Goal: Information Seeking & Learning: Learn about a topic

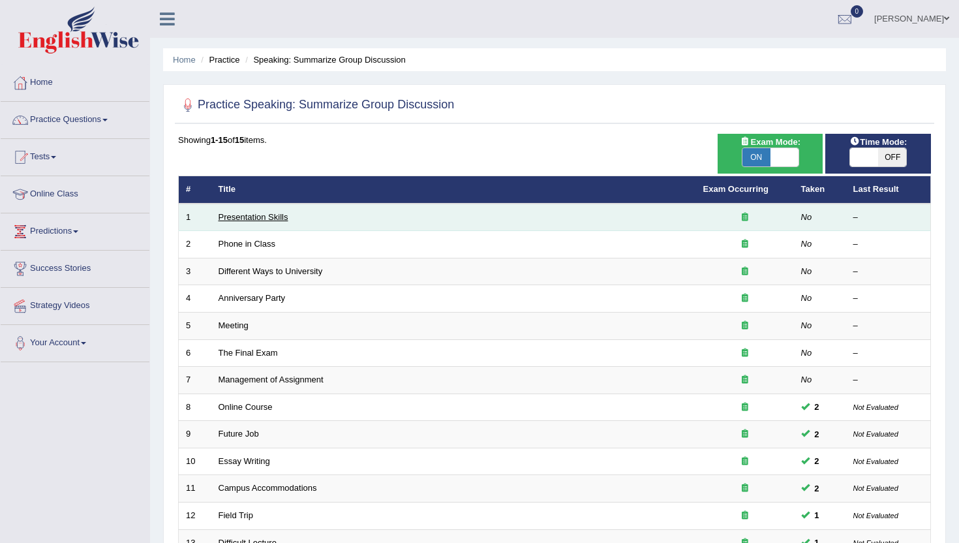
click at [261, 213] on link "Presentation Skills" at bounding box center [254, 217] width 70 height 10
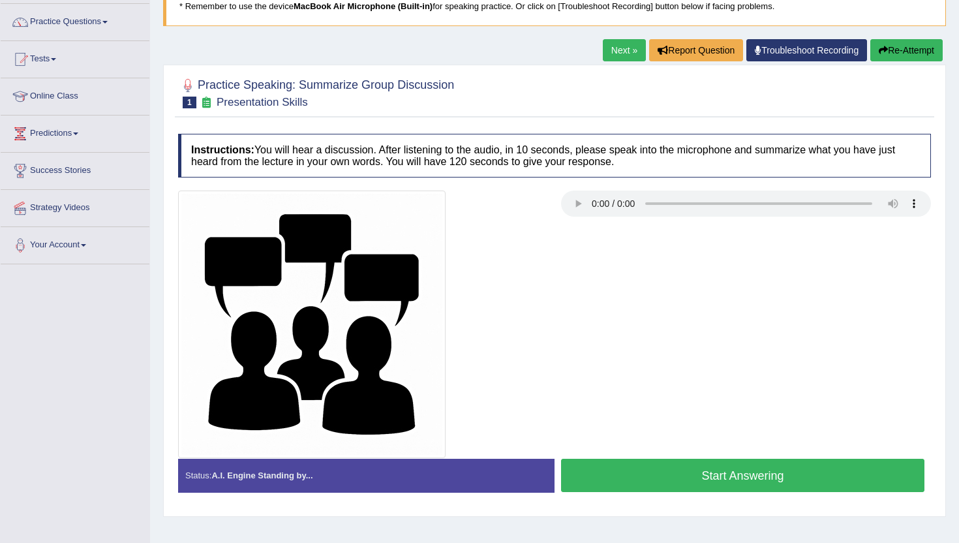
scroll to position [104, 0]
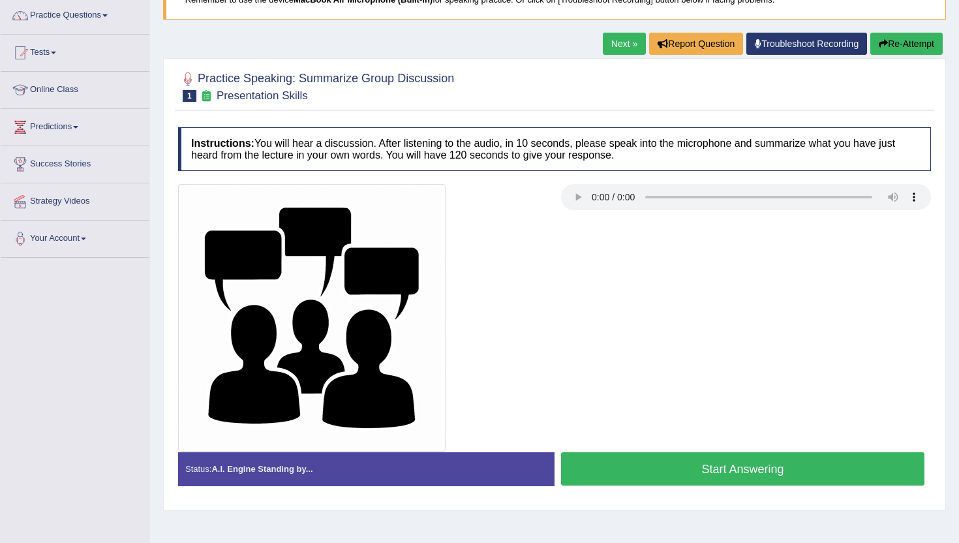
click at [641, 473] on button "Start Answering" at bounding box center [742, 468] width 363 height 33
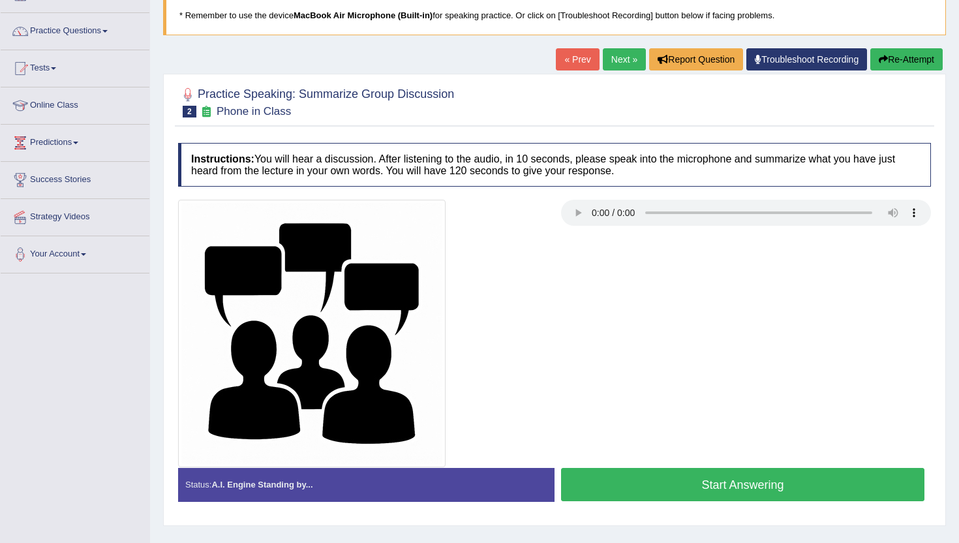
scroll to position [104, 0]
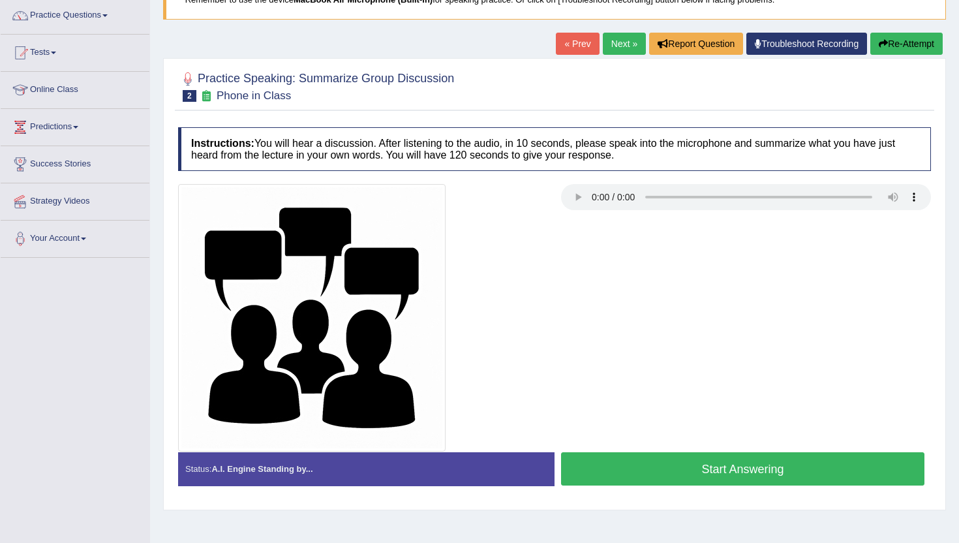
click at [619, 479] on button "Start Answering" at bounding box center [742, 468] width 363 height 33
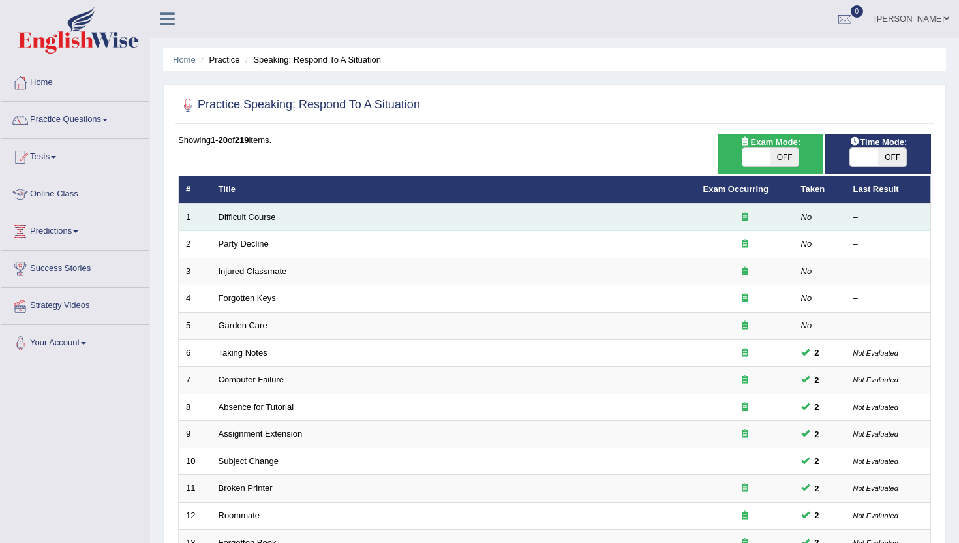
click at [244, 216] on link "Difficult Course" at bounding box center [247, 217] width 57 height 10
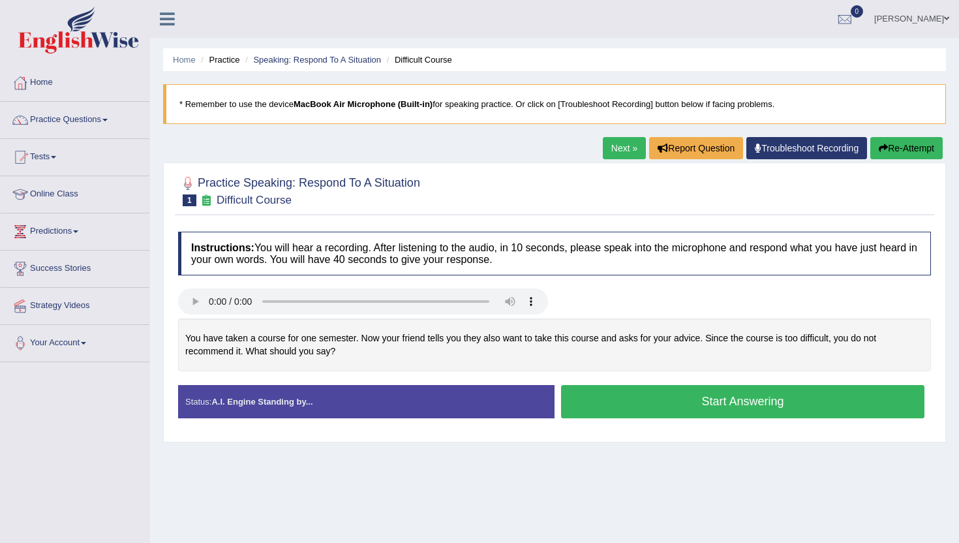
click at [615, 399] on button "Start Answering" at bounding box center [742, 401] width 363 height 33
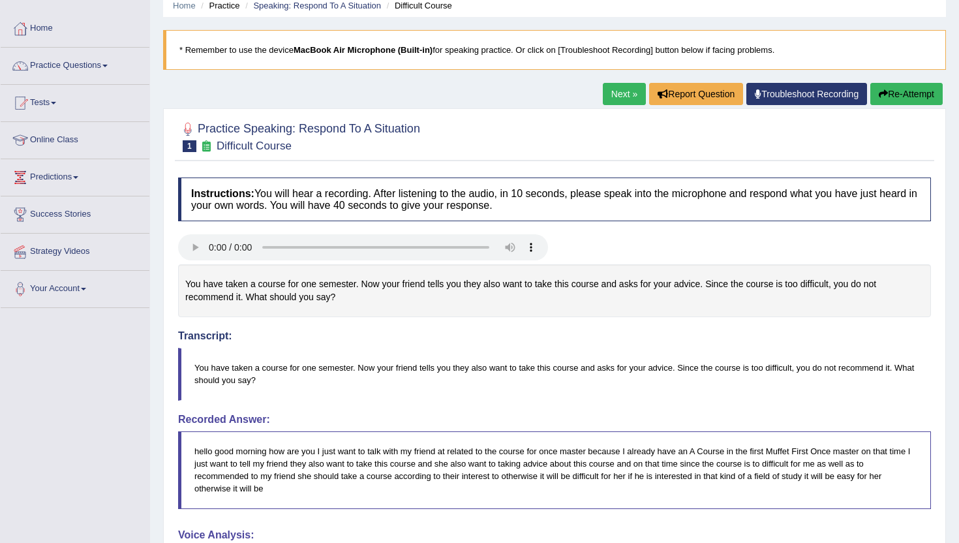
scroll to position [52, 0]
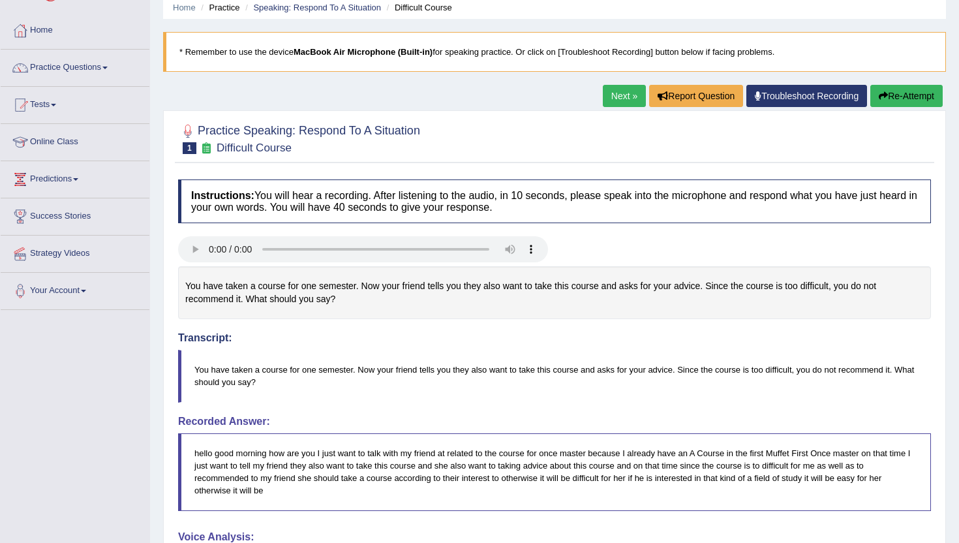
drag, startPoint x: 609, startPoint y: 93, endPoint x: 611, endPoint y: 85, distance: 8.1
click at [609, 92] on link "Next »" at bounding box center [624, 96] width 43 height 22
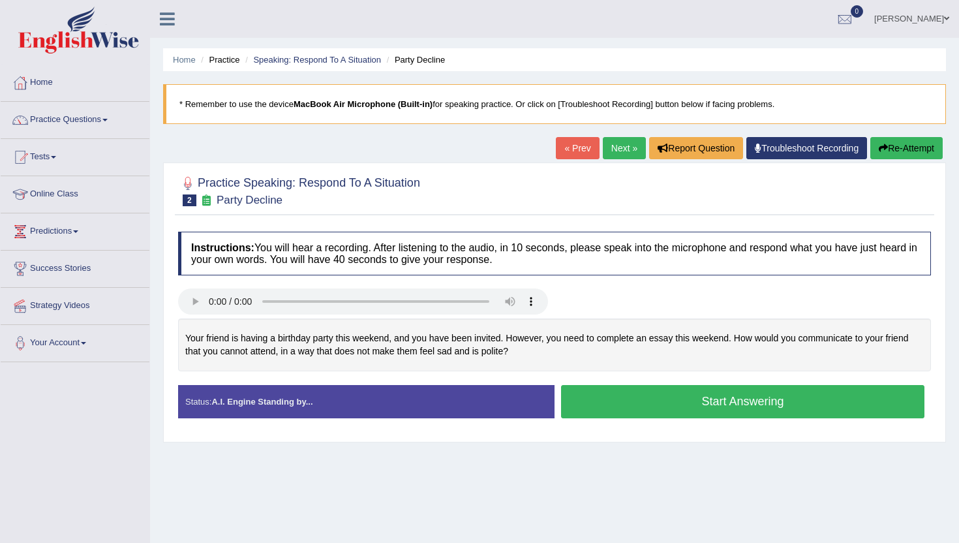
click at [690, 409] on button "Start Answering" at bounding box center [742, 401] width 363 height 33
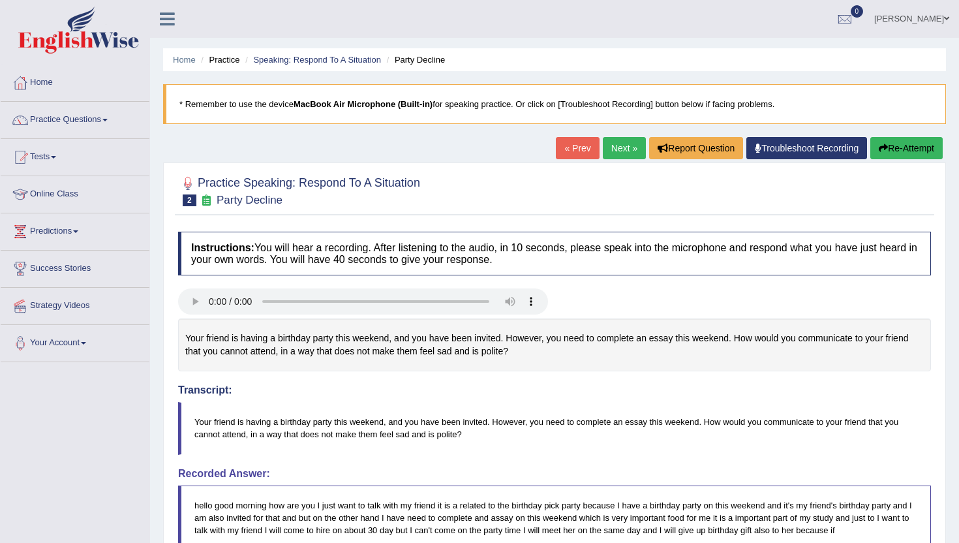
click at [619, 148] on link "Next »" at bounding box center [624, 148] width 43 height 22
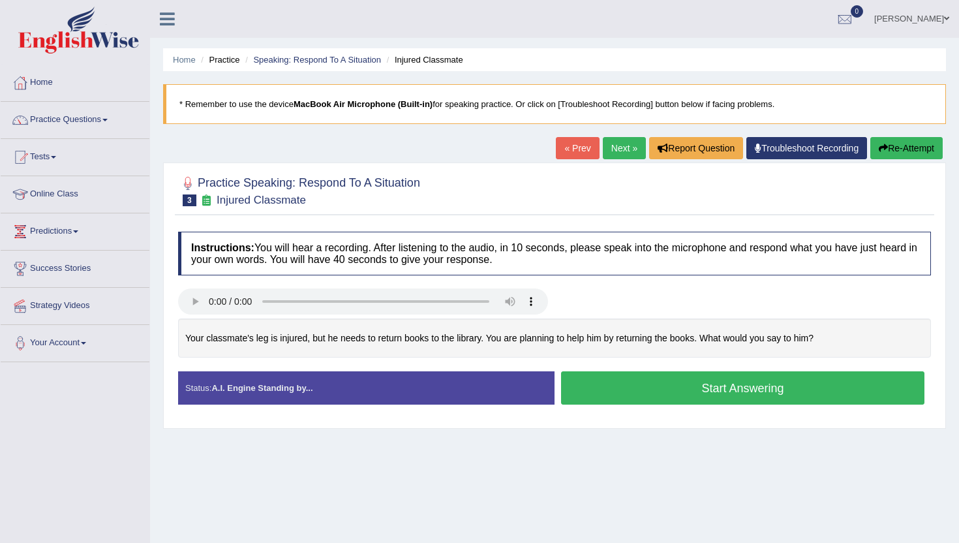
click at [720, 393] on button "Start Answering" at bounding box center [742, 387] width 363 height 33
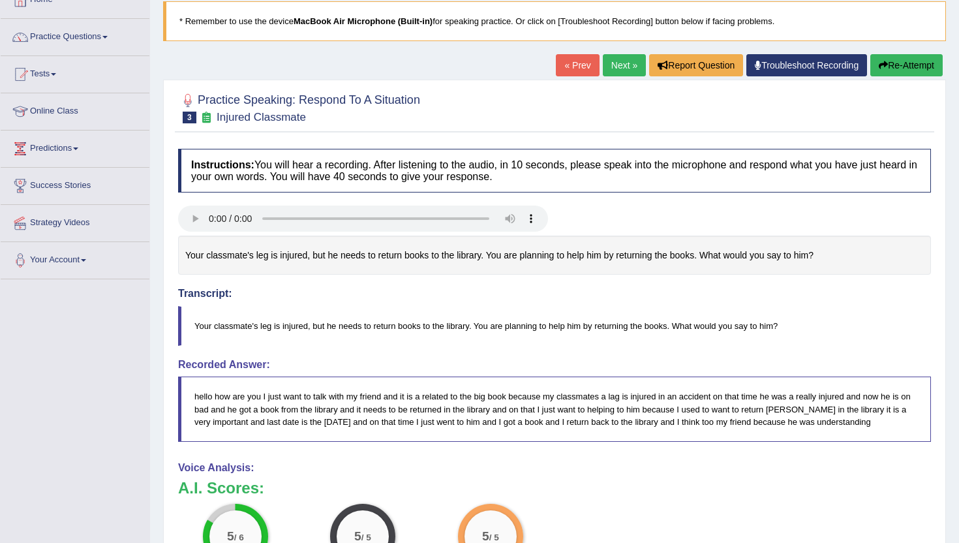
scroll to position [78, 0]
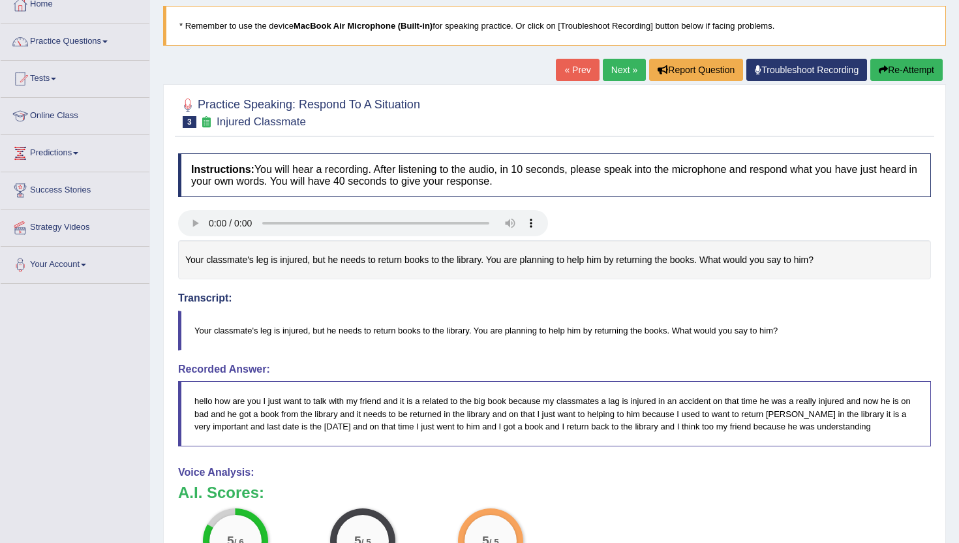
click at [909, 66] on button "Re-Attempt" at bounding box center [907, 70] width 72 height 22
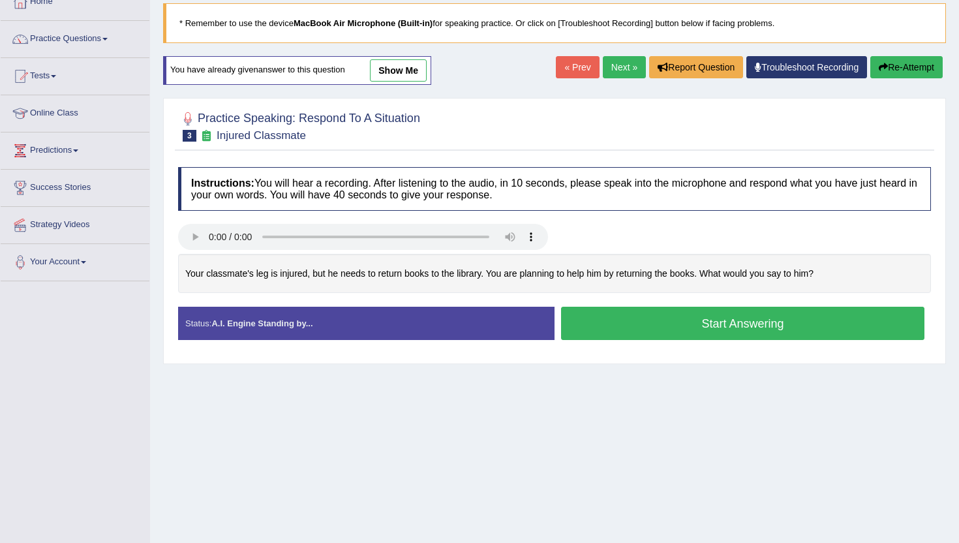
scroll to position [78, 0]
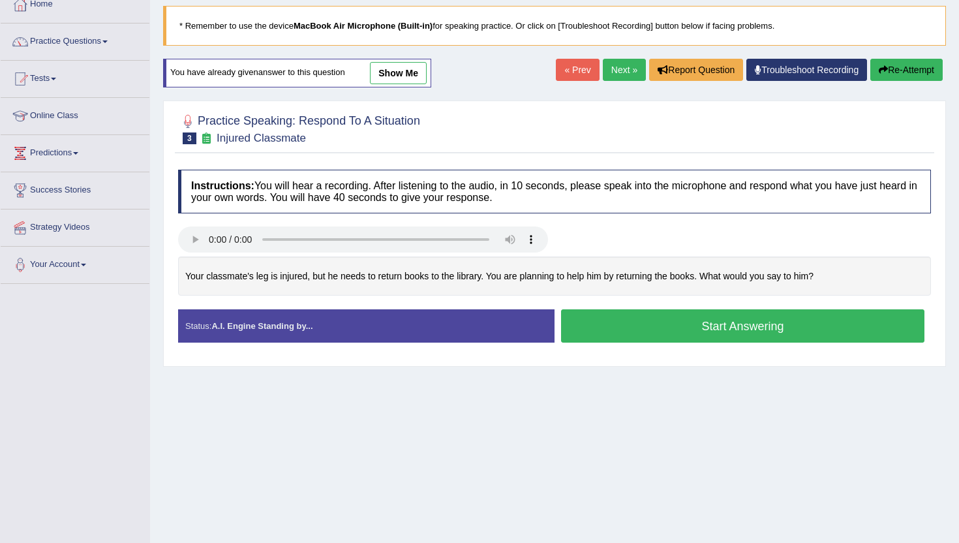
click at [650, 340] on button "Start Answering" at bounding box center [742, 325] width 363 height 33
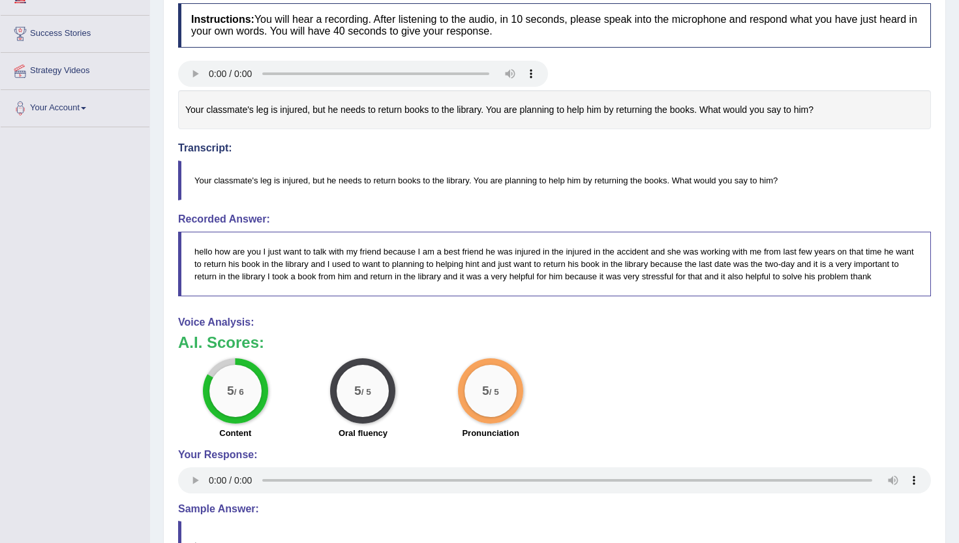
click at [649, 337] on div "Instructions: You will hear a recording. After listening to the audio, in 10 se…" at bounding box center [555, 317] width 760 height 640
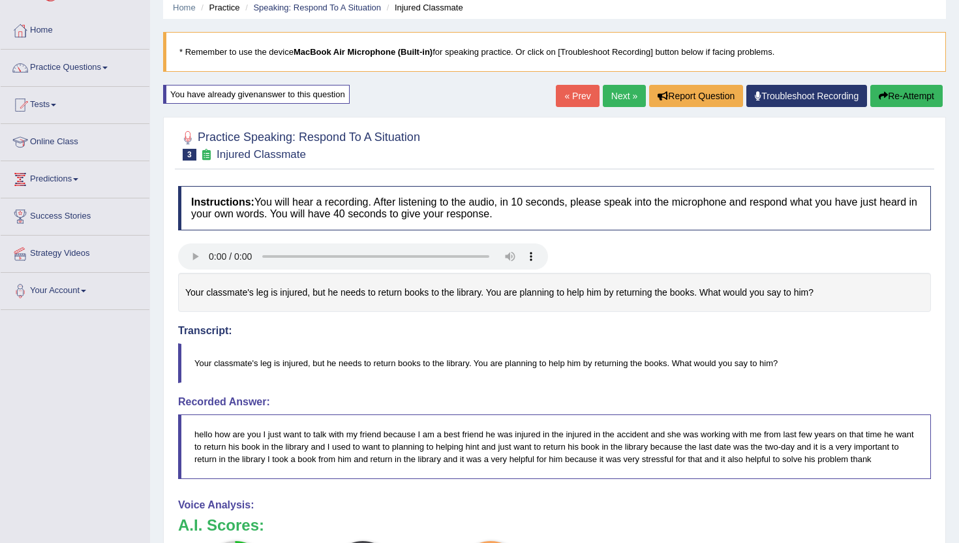
scroll to position [52, 0]
click at [624, 100] on link "Next »" at bounding box center [624, 96] width 43 height 22
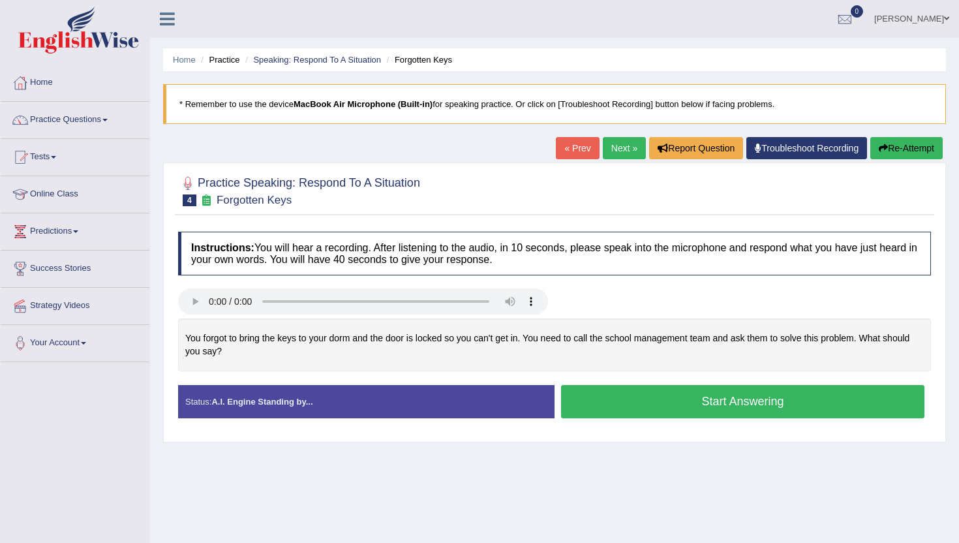
click at [663, 403] on button "Start Answering" at bounding box center [742, 401] width 363 height 33
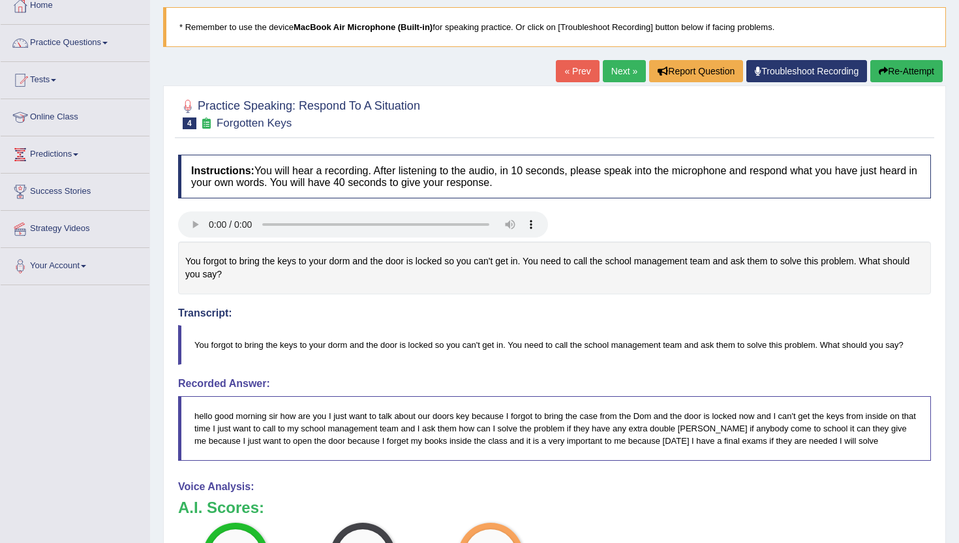
scroll to position [52, 0]
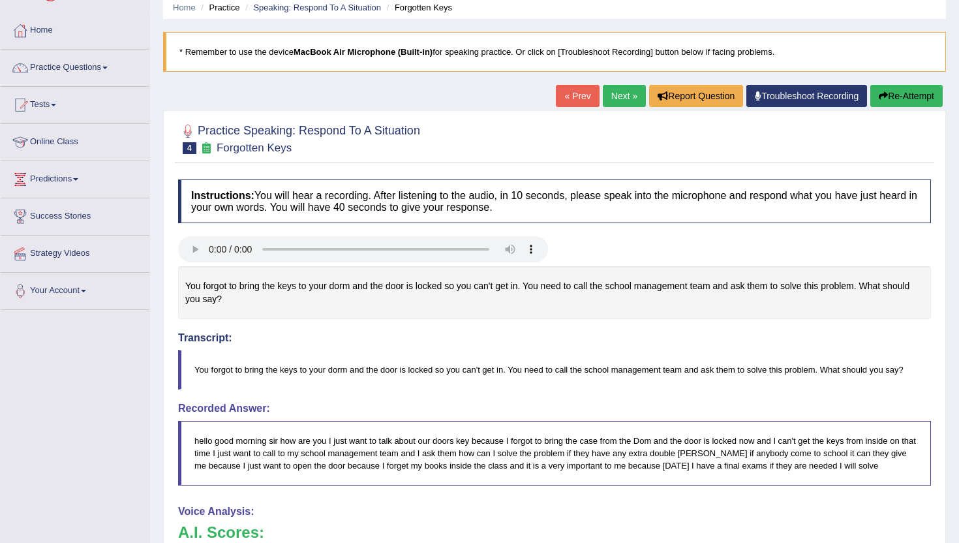
click at [610, 87] on link "Next »" at bounding box center [624, 96] width 43 height 22
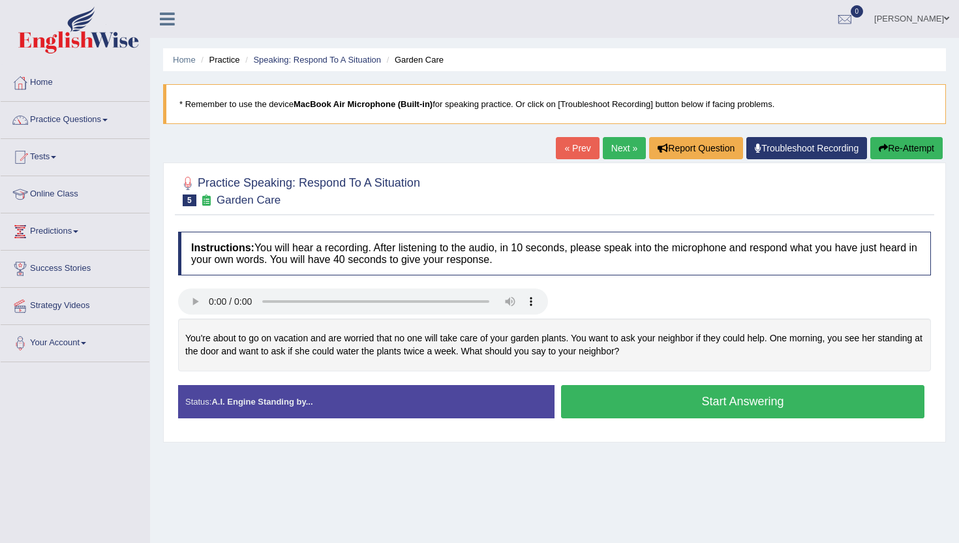
click at [600, 408] on button "Start Answering" at bounding box center [742, 401] width 363 height 33
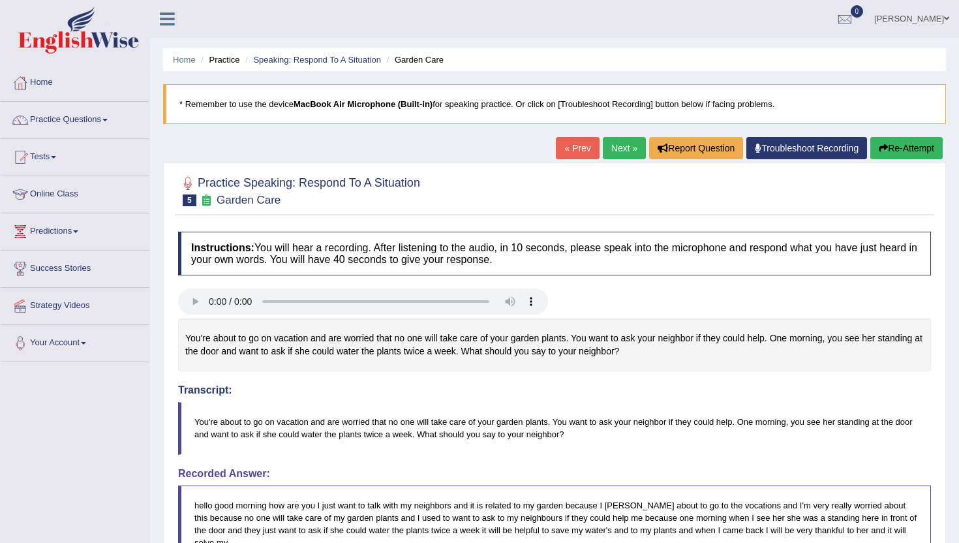
click at [912, 151] on button "Re-Attempt" at bounding box center [907, 148] width 72 height 22
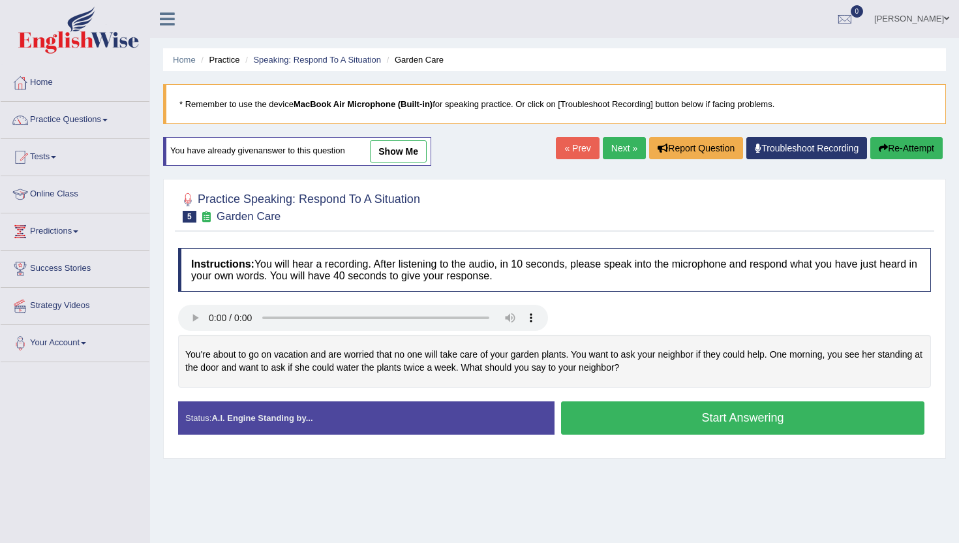
click at [615, 428] on button "Start Answering" at bounding box center [742, 417] width 363 height 33
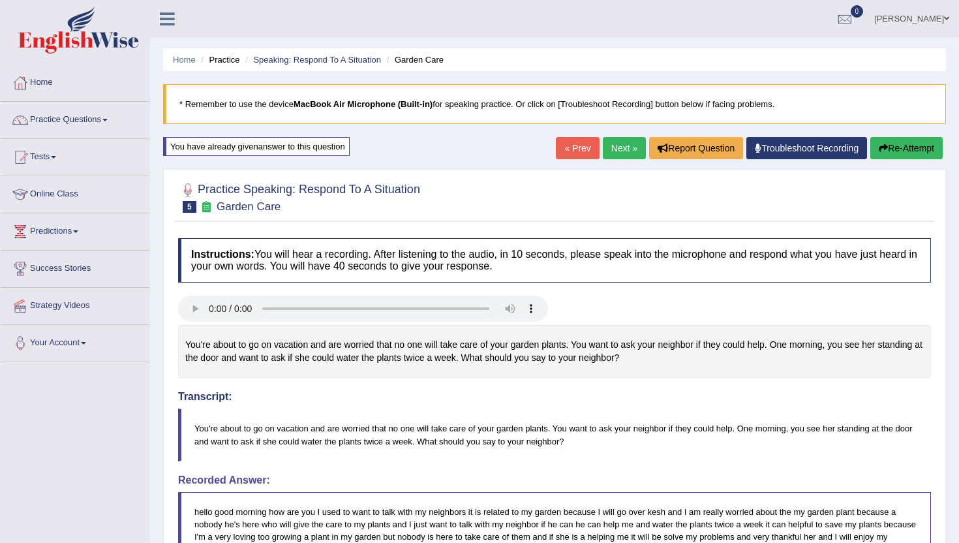
click at [613, 148] on link "Next »" at bounding box center [624, 148] width 43 height 22
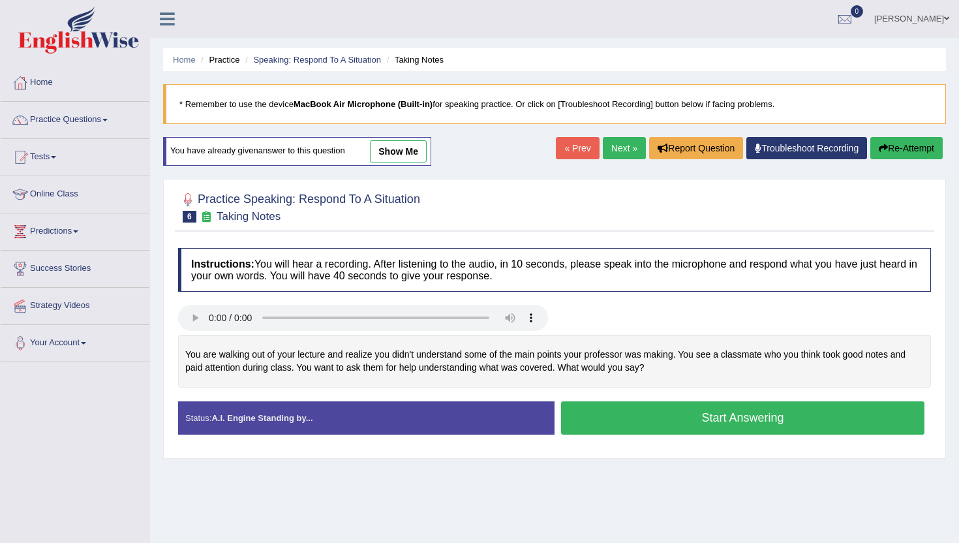
click at [617, 427] on button "Start Answering" at bounding box center [742, 417] width 363 height 33
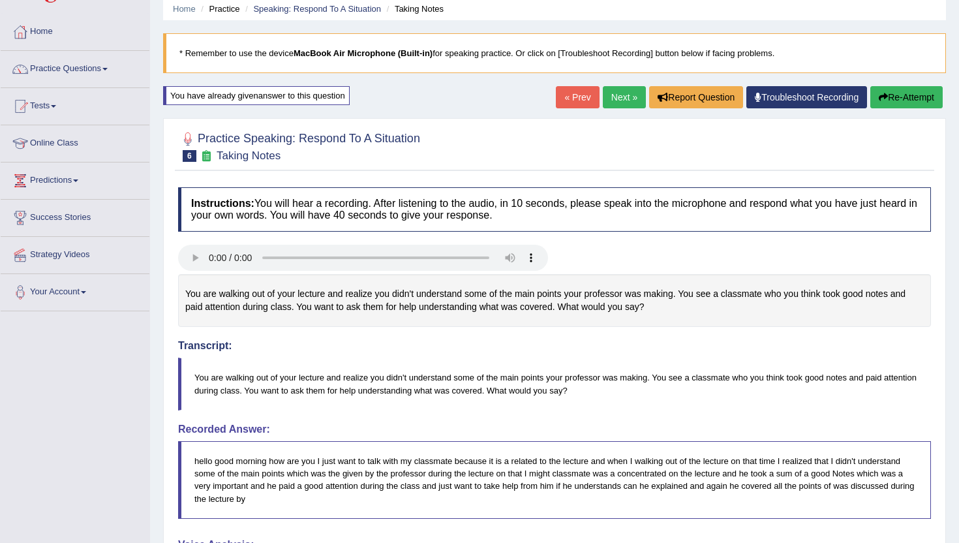
scroll to position [26, 0]
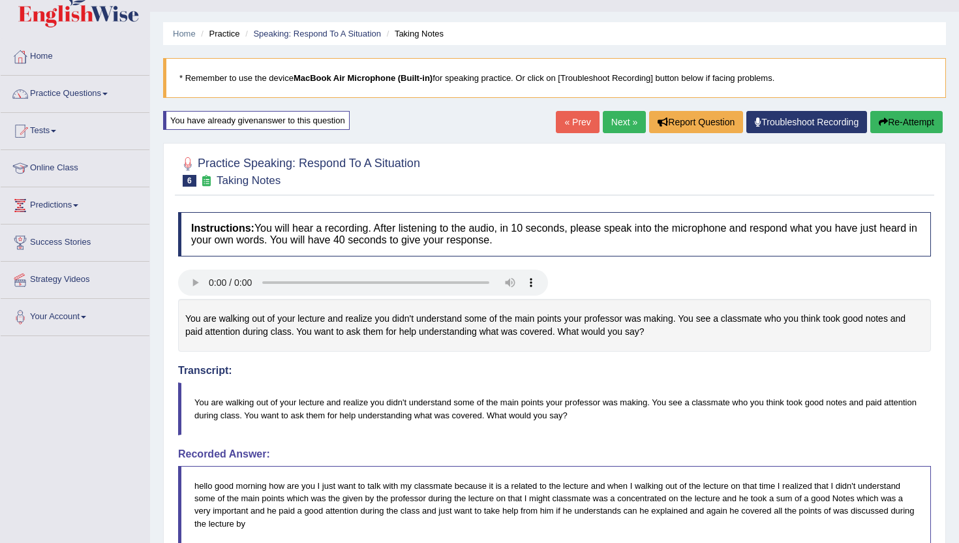
click at [621, 121] on link "Next »" at bounding box center [624, 122] width 43 height 22
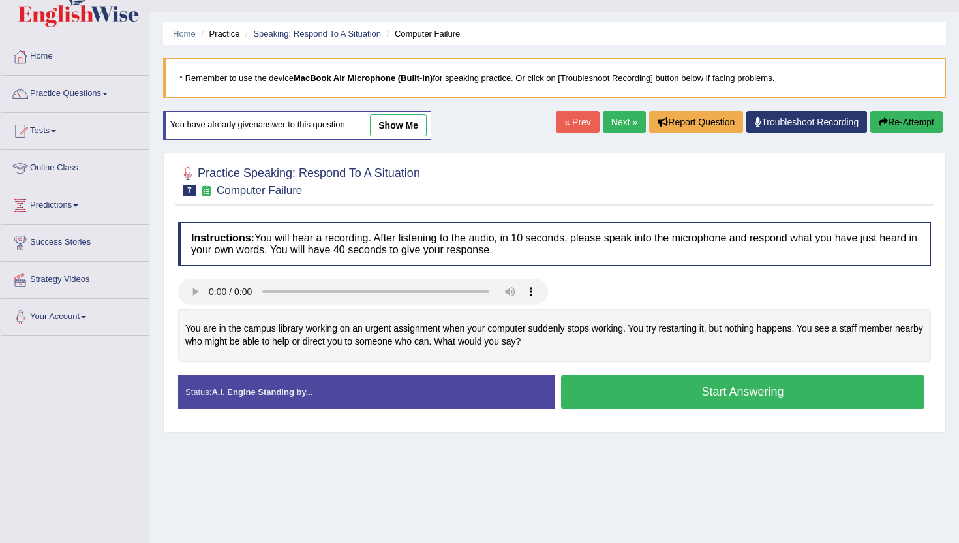
scroll to position [52, 0]
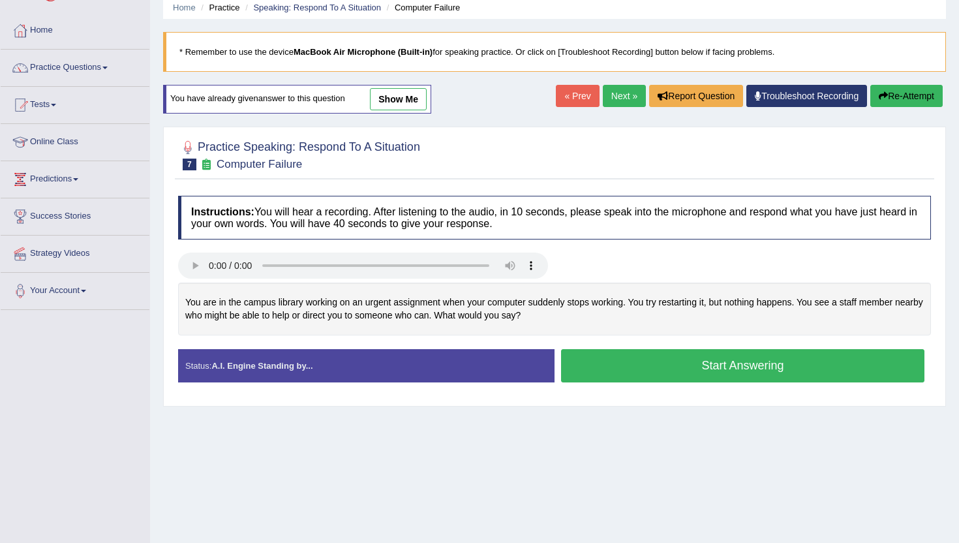
click at [594, 382] on div "Start Answering" at bounding box center [743, 367] width 377 height 37
click at [595, 377] on button "Start Answering" at bounding box center [742, 365] width 363 height 33
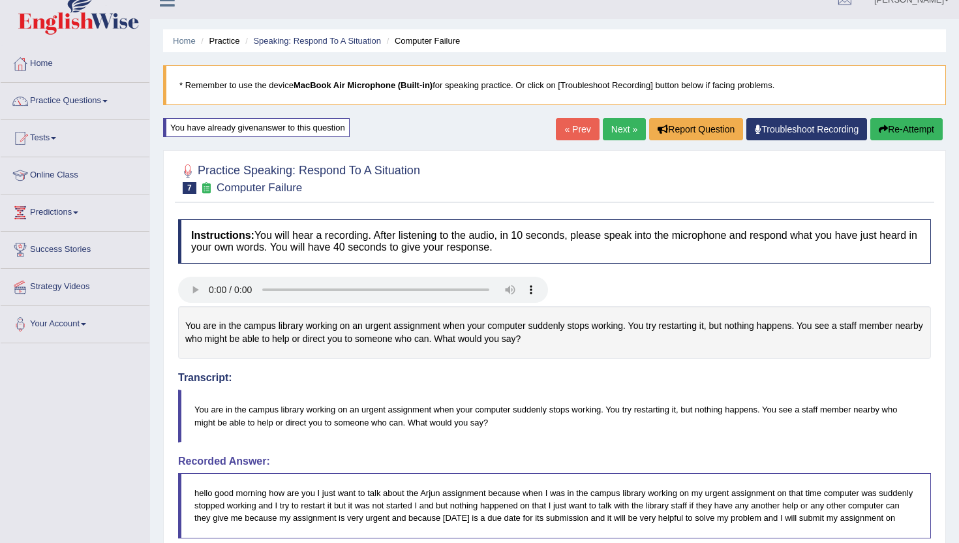
scroll to position [0, 0]
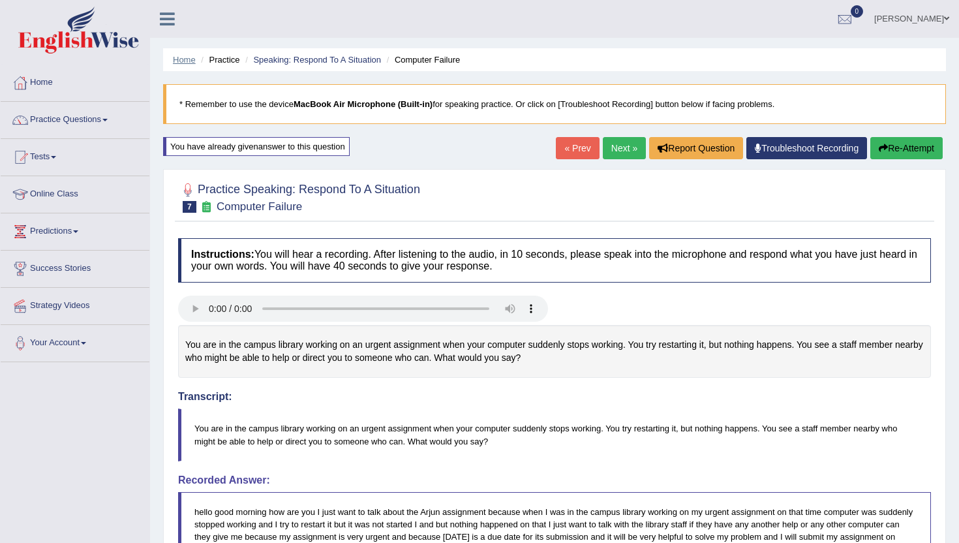
click at [181, 60] on link "Home" at bounding box center [184, 60] width 23 height 10
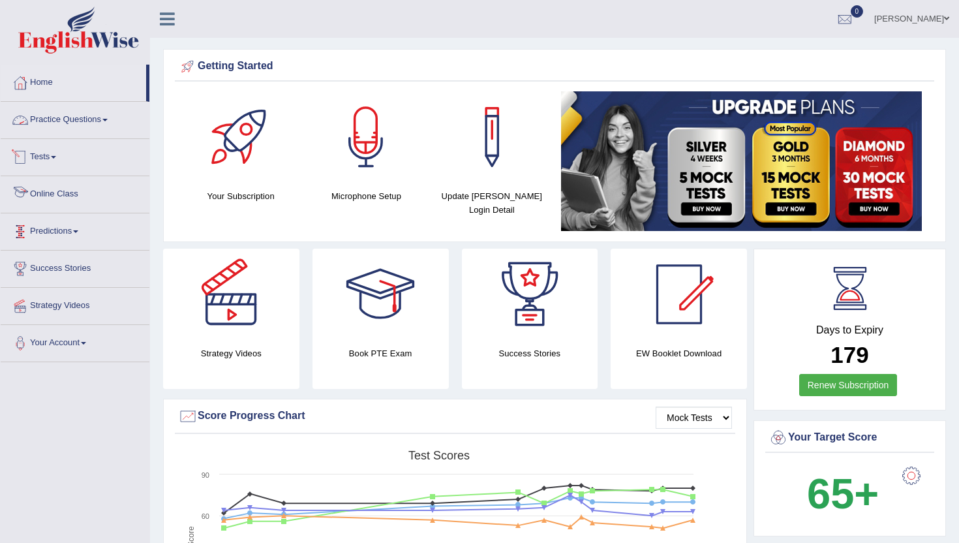
click at [71, 118] on link "Practice Questions" at bounding box center [75, 118] width 149 height 33
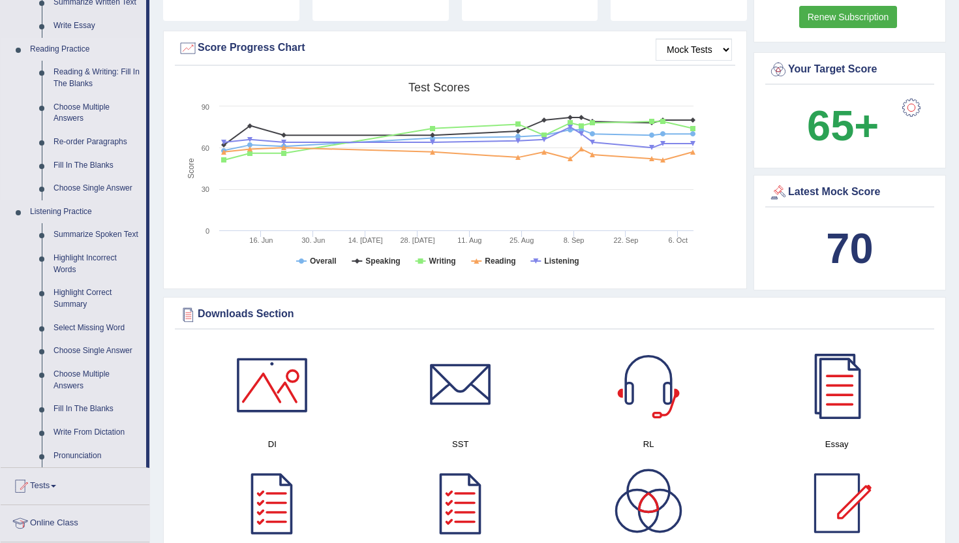
scroll to position [392, 0]
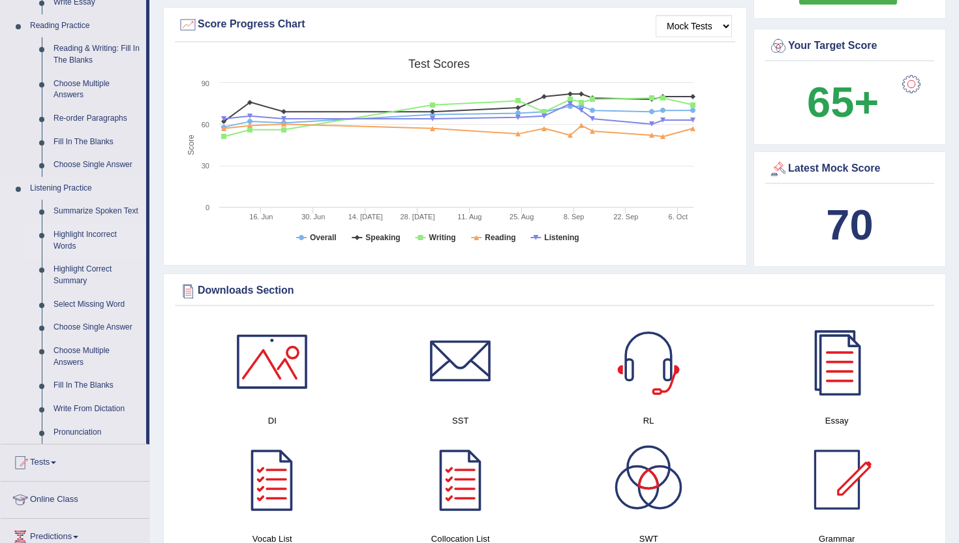
click at [67, 251] on link "Highlight Incorrect Words" at bounding box center [97, 240] width 99 height 35
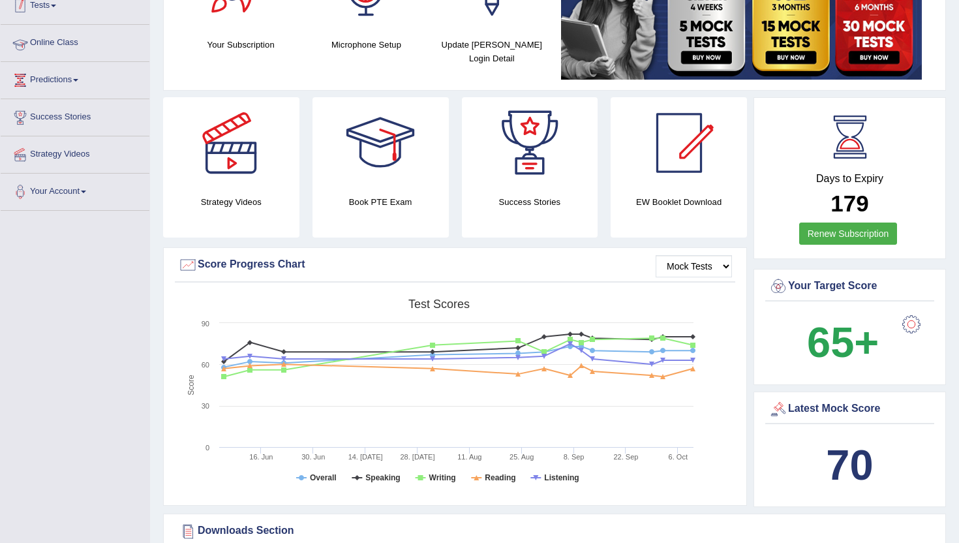
scroll to position [157, 0]
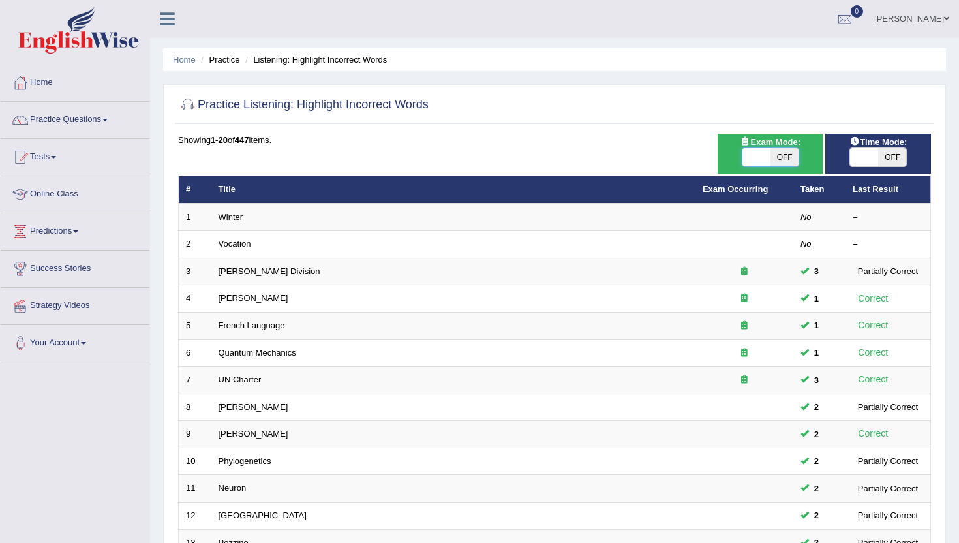
click at [760, 157] on span at bounding box center [757, 157] width 28 height 18
checkbox input "true"
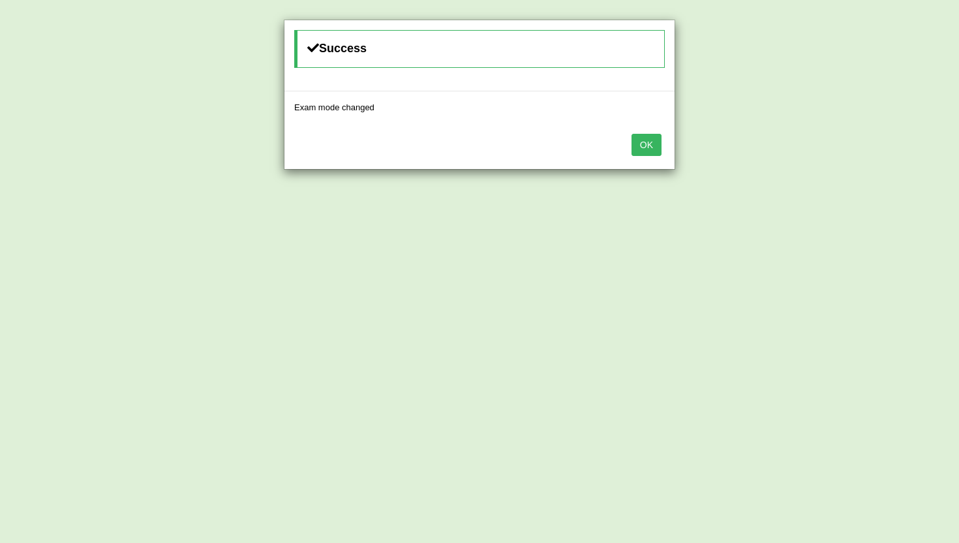
click at [644, 145] on button "OK" at bounding box center [647, 145] width 30 height 22
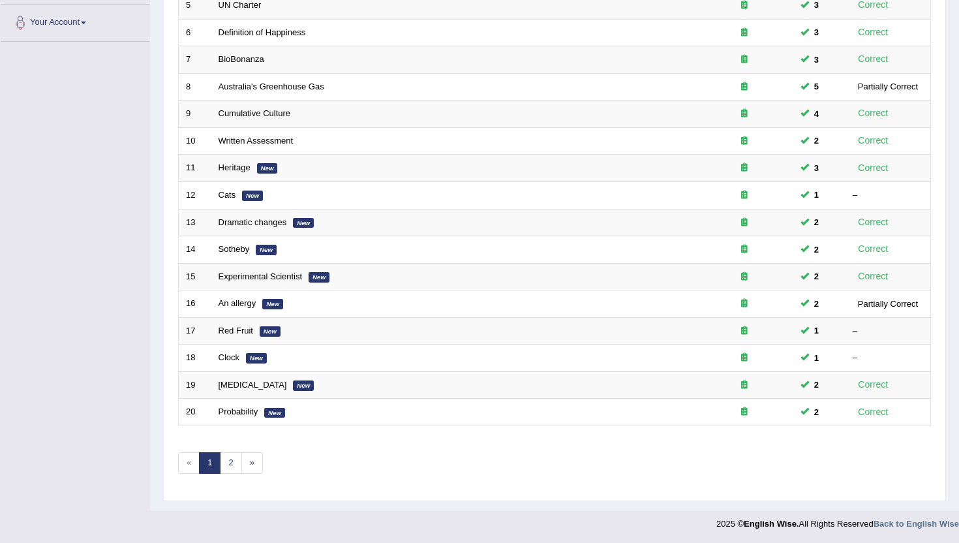
scroll to position [321, 0]
click at [228, 461] on link "2" at bounding box center [231, 463] width 22 height 22
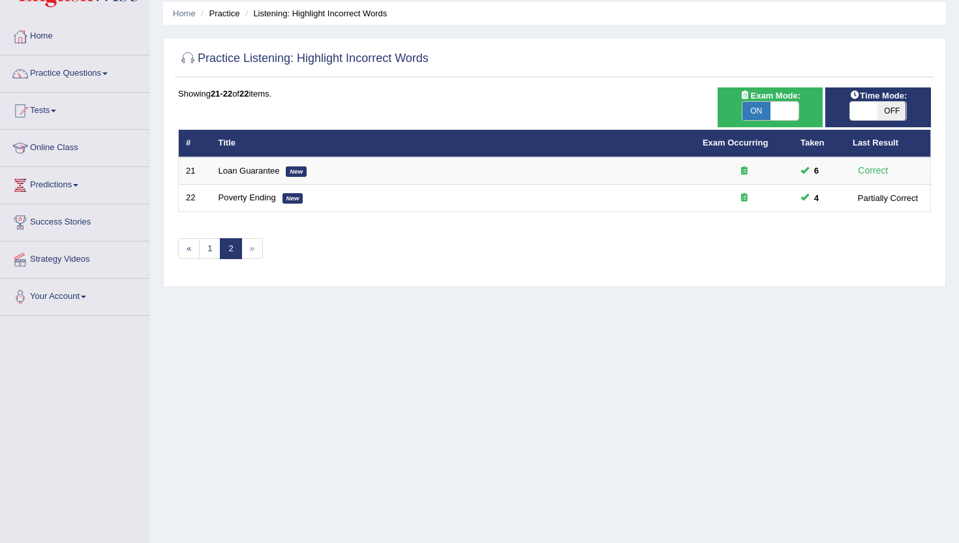
scroll to position [52, 0]
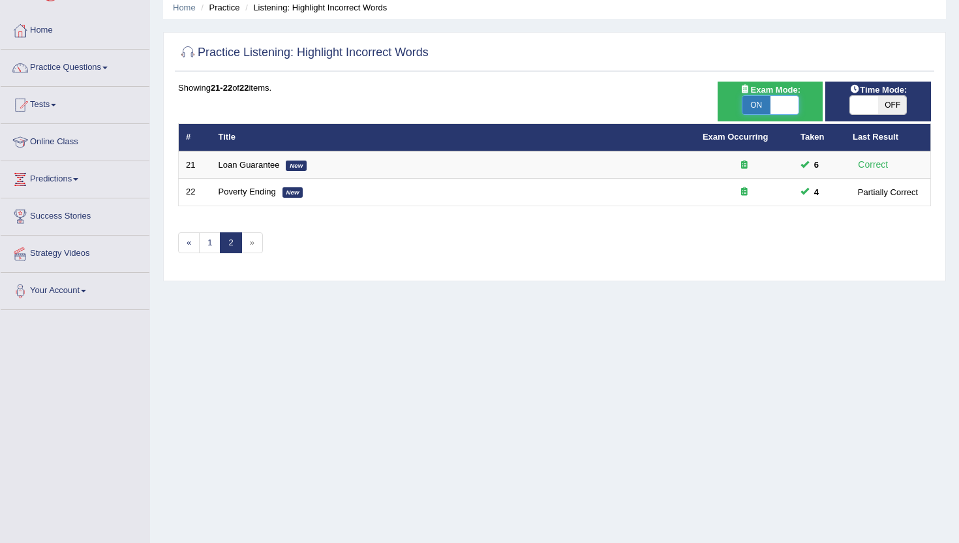
click at [780, 113] on span at bounding box center [785, 105] width 28 height 18
checkbox input "false"
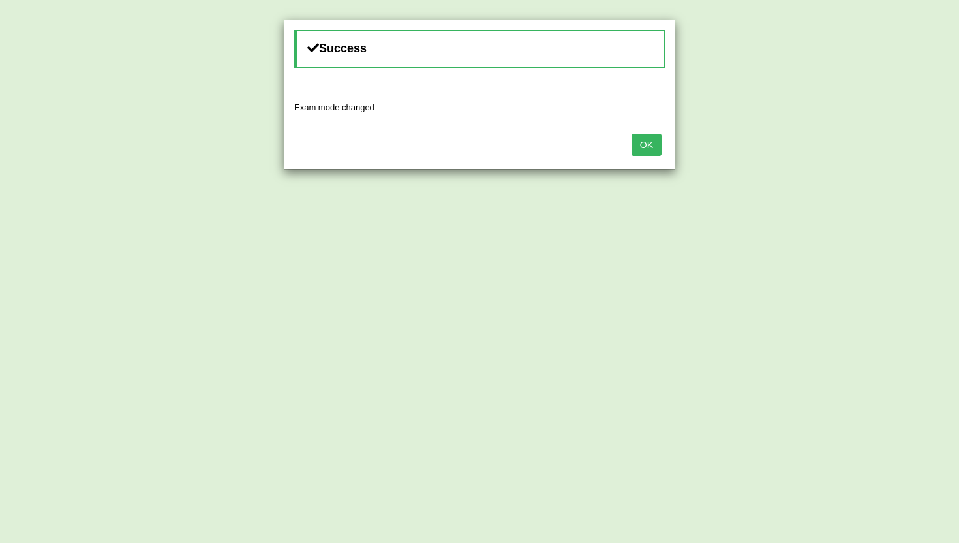
click at [656, 139] on button "OK" at bounding box center [647, 145] width 30 height 22
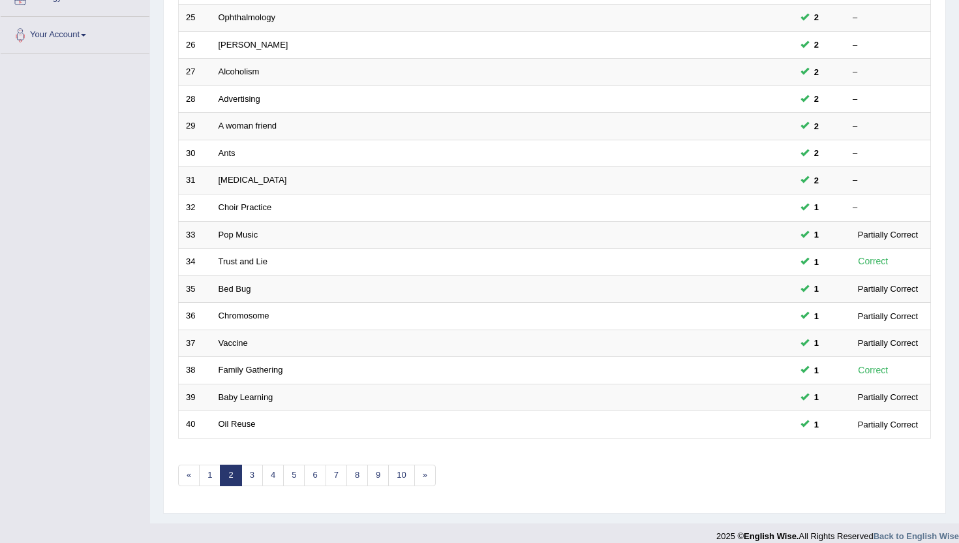
scroll to position [321, 0]
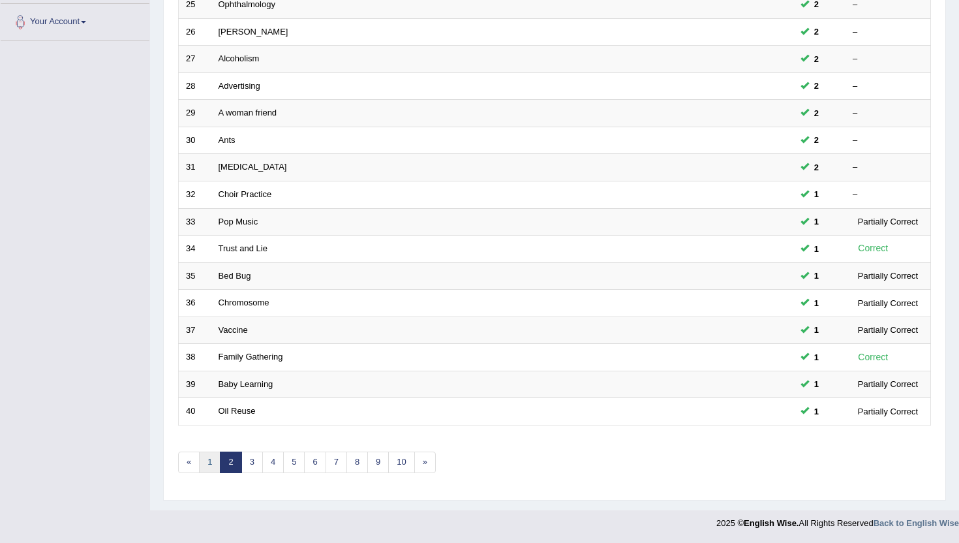
click at [204, 462] on link "1" at bounding box center [210, 463] width 22 height 22
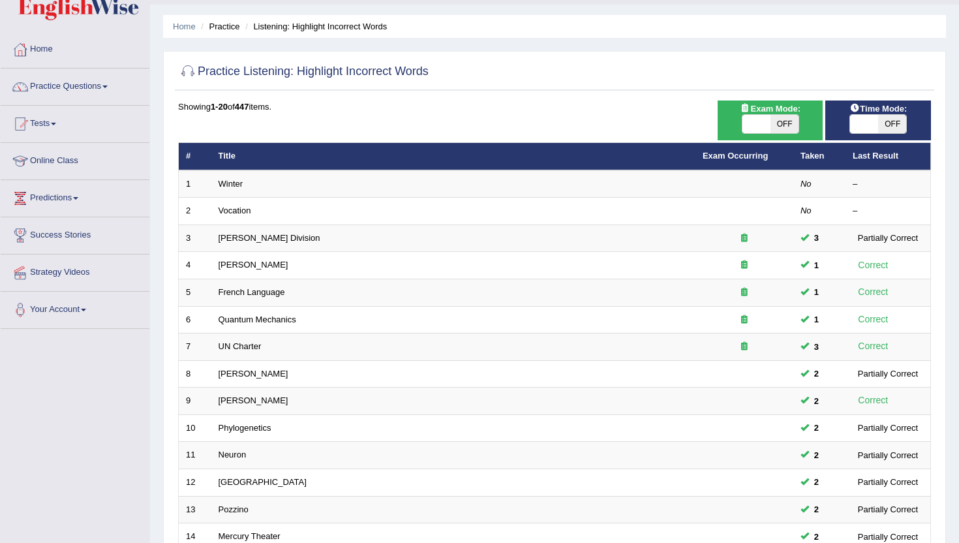
scroll to position [53, 0]
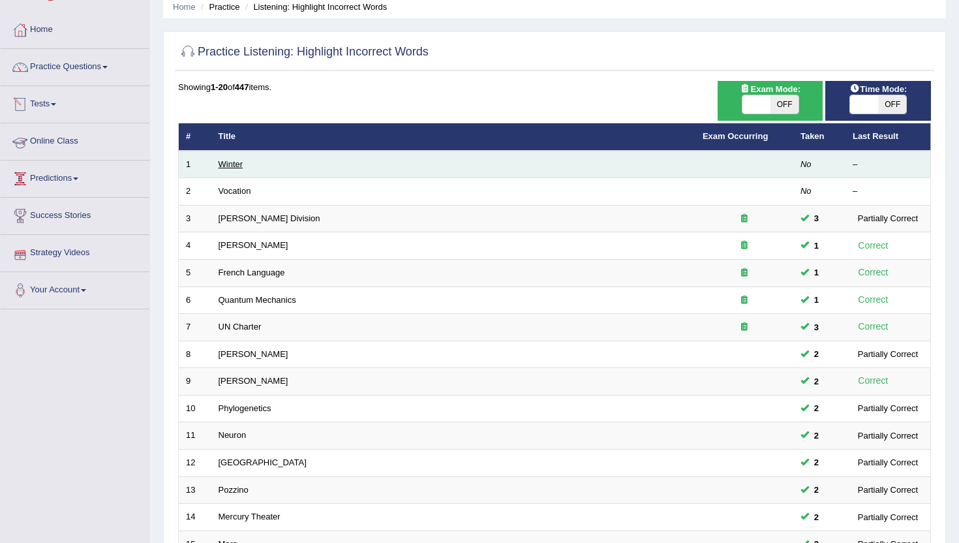
click at [233, 164] on link "Winter" at bounding box center [231, 164] width 25 height 10
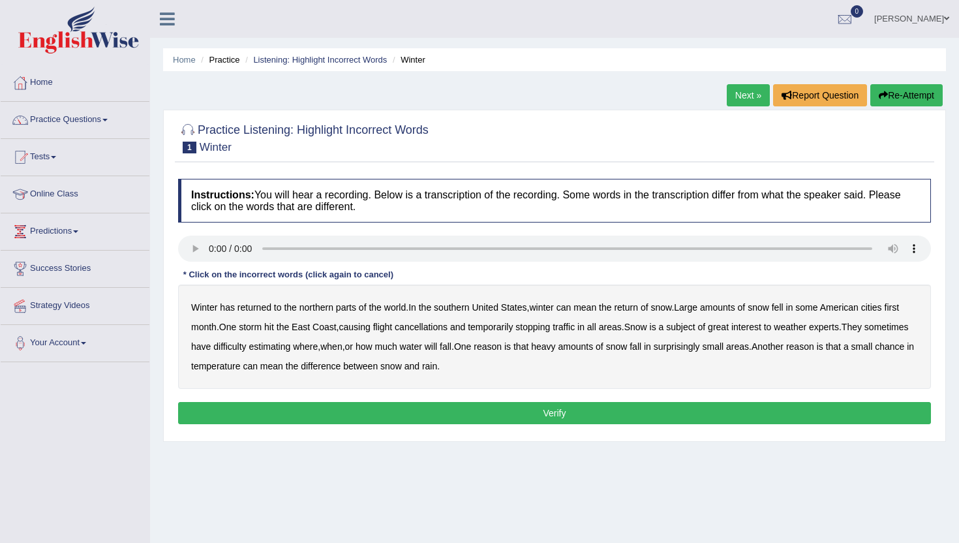
click at [465, 309] on b "southern" at bounding box center [451, 307] width 35 height 10
click at [596, 327] on b "all" at bounding box center [591, 327] width 9 height 10
click at [900, 307] on b "first" at bounding box center [892, 307] width 15 height 10
click at [422, 349] on b "water" at bounding box center [411, 346] width 22 height 10
click at [875, 352] on b "chance" at bounding box center [889, 346] width 29 height 10
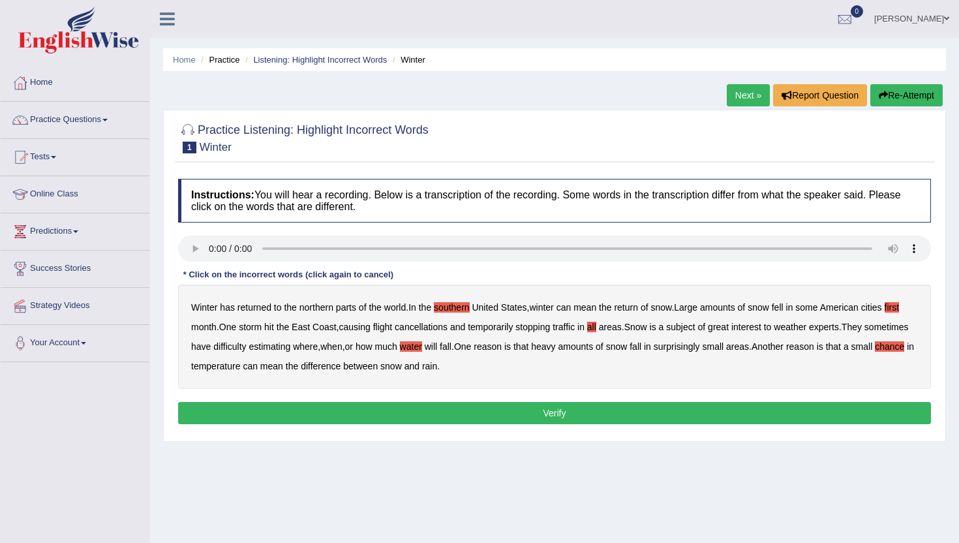
click at [531, 421] on button "Verify" at bounding box center [554, 413] width 753 height 22
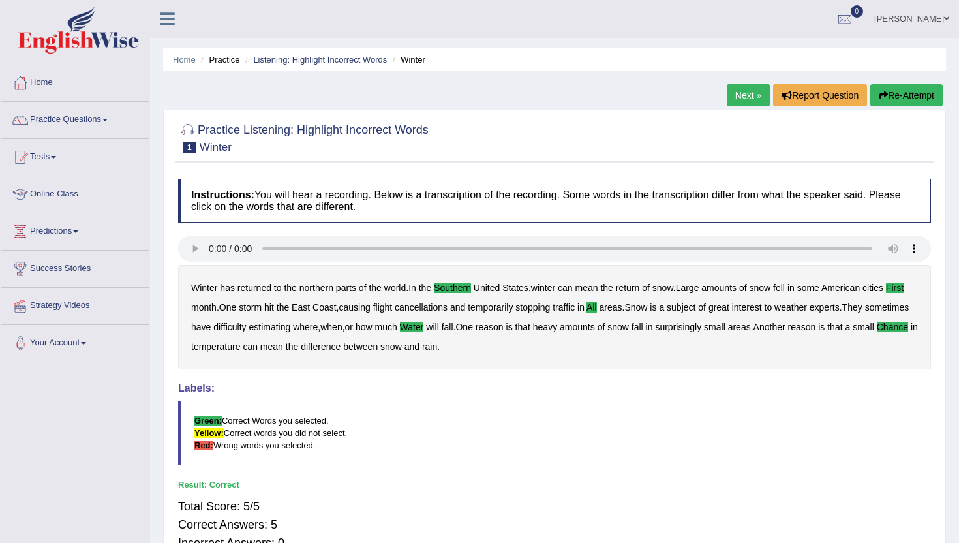
click at [737, 78] on div "Home Practice Listening: Highlight Incorrect Words Winter Next » Report Questio…" at bounding box center [554, 326] width 809 height 653
click at [753, 94] on link "Next »" at bounding box center [748, 95] width 43 height 22
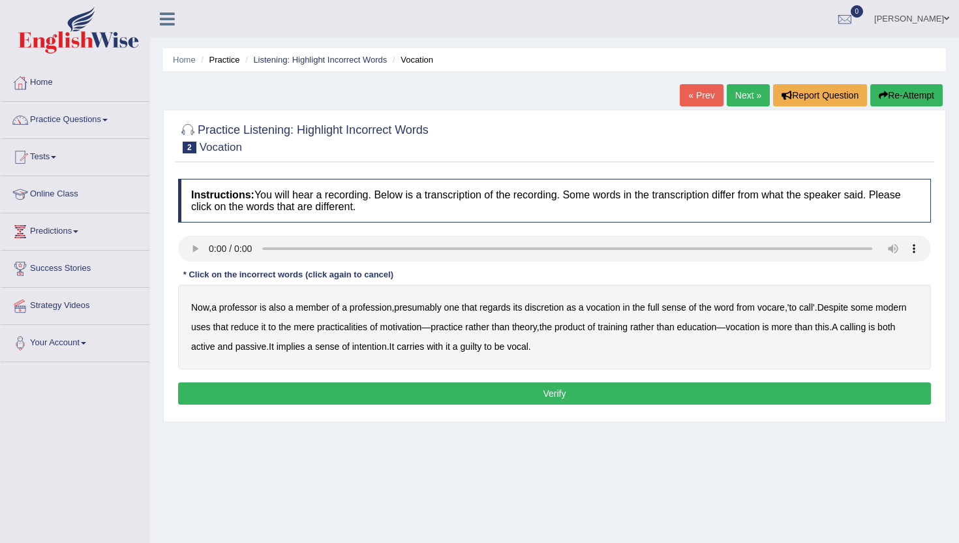
click at [562, 309] on b "discretion" at bounding box center [544, 307] width 39 height 10
click at [387, 352] on b "intention" at bounding box center [369, 346] width 35 height 10
click at [482, 344] on b "guilty" at bounding box center [472, 346] width 22 height 10
click at [549, 396] on button "Verify" at bounding box center [554, 393] width 753 height 22
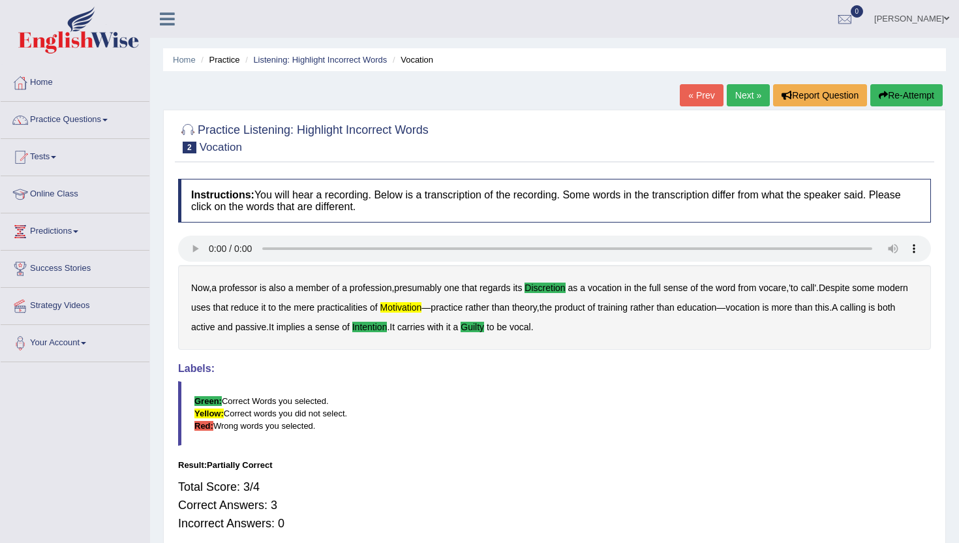
click at [748, 95] on link "Next »" at bounding box center [748, 95] width 43 height 22
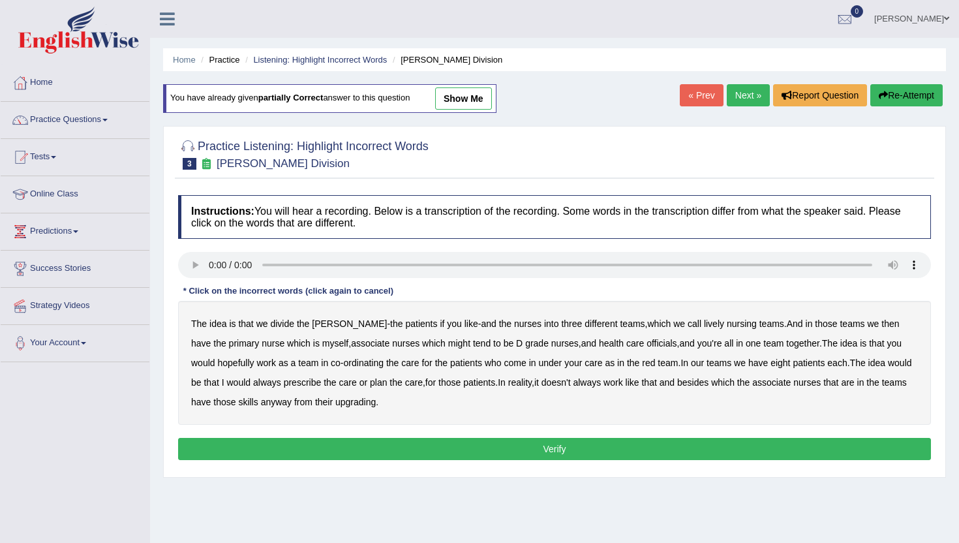
click at [688, 324] on div "The idea is that we divide the [PERSON_NAME] - the patients if you like - and t…" at bounding box center [554, 363] width 753 height 124
click at [704, 324] on b "lively" at bounding box center [714, 323] width 20 height 10
click at [448, 345] on b "might" at bounding box center [459, 343] width 22 height 10
click at [647, 339] on b "officials" at bounding box center [662, 343] width 30 height 10
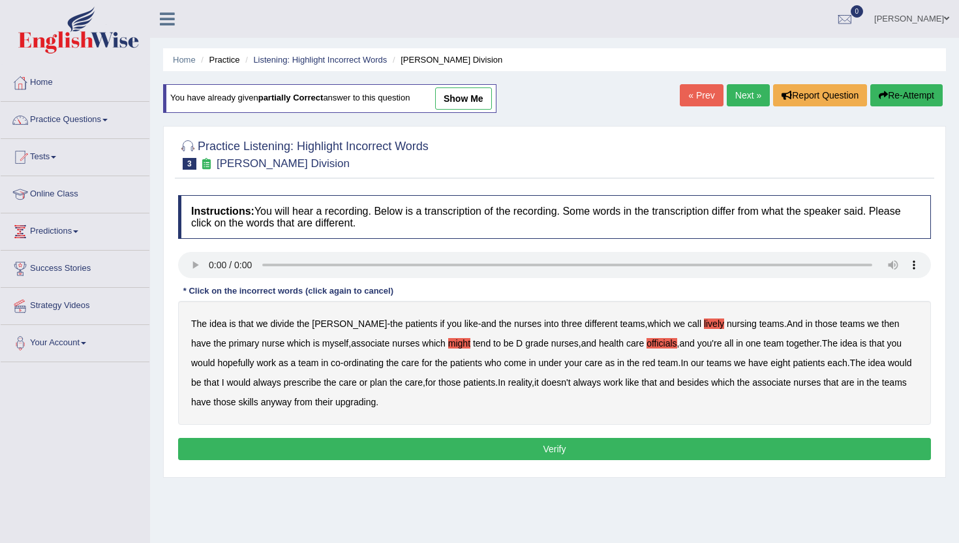
click at [261, 384] on b "always" at bounding box center [267, 382] width 28 height 10
click at [354, 397] on b "upgrading" at bounding box center [355, 402] width 40 height 10
click at [440, 446] on button "Verify" at bounding box center [554, 449] width 753 height 22
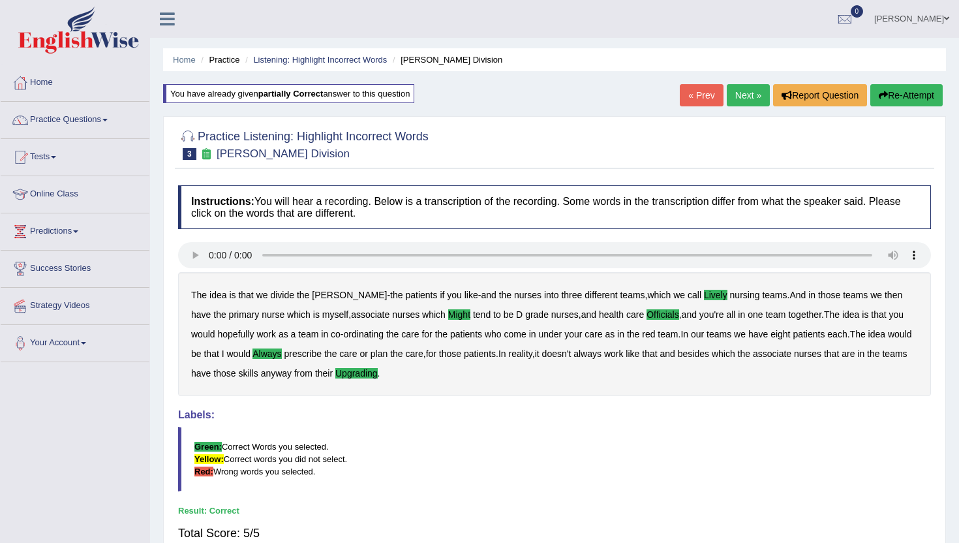
click at [306, 66] on ul "Home Practice Listening: Highlight Incorrect Words Ward Division" at bounding box center [554, 59] width 783 height 23
click at [306, 58] on link "Listening: Highlight Incorrect Words" at bounding box center [320, 60] width 134 height 10
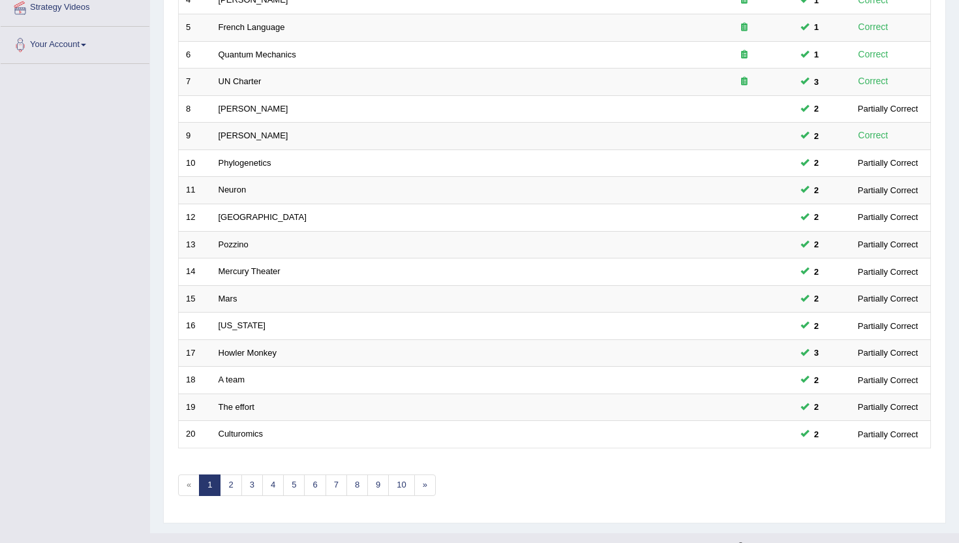
scroll to position [321, 0]
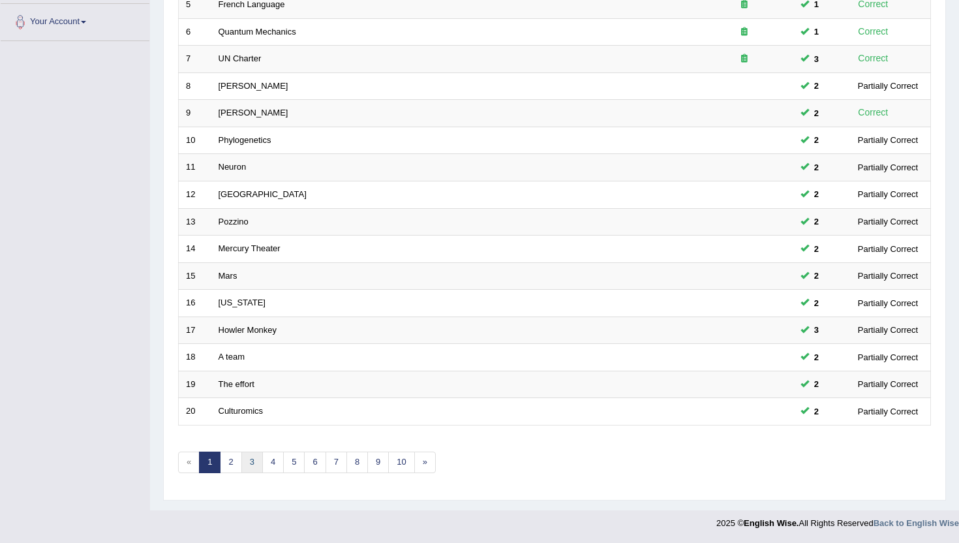
click at [253, 456] on link "3" at bounding box center [252, 463] width 22 height 22
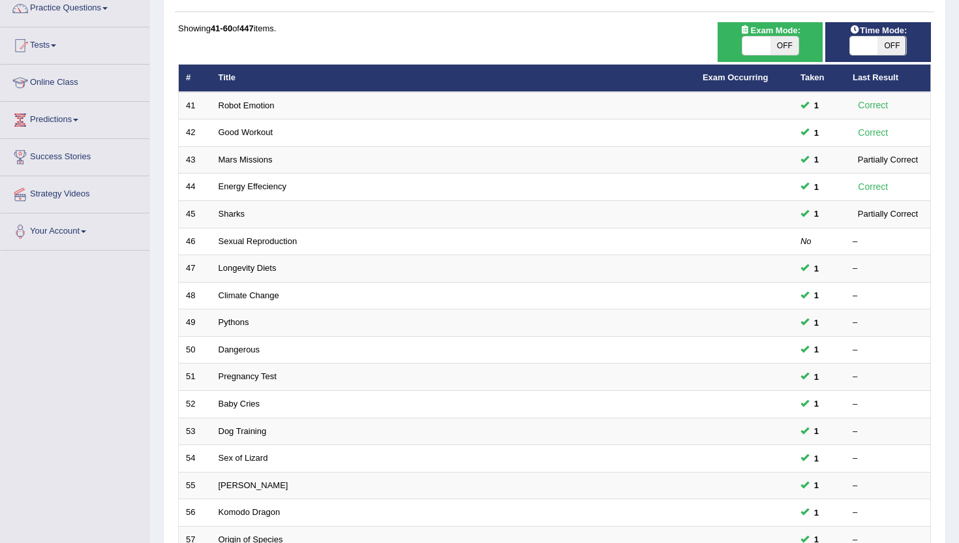
scroll to position [131, 0]
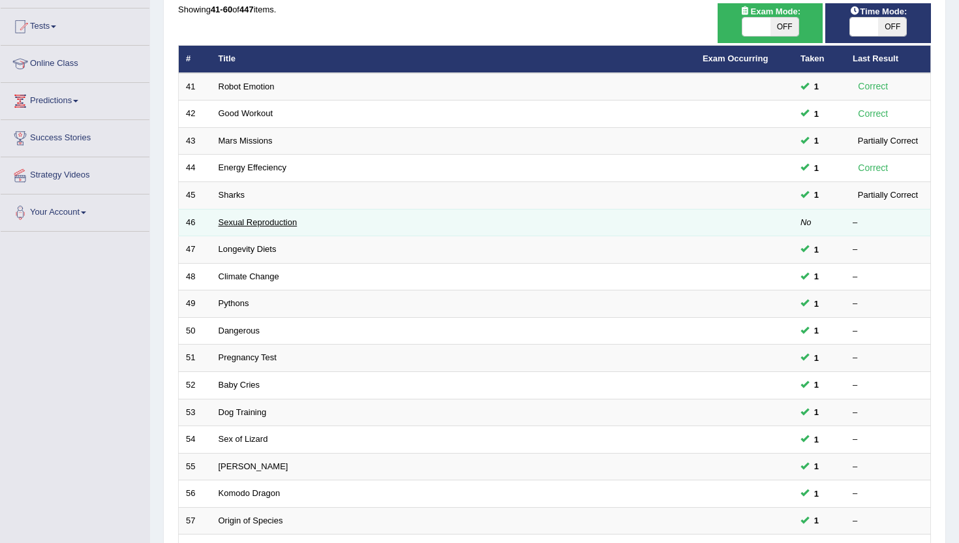
click at [241, 223] on link "Sexual Reproduction" at bounding box center [258, 222] width 79 height 10
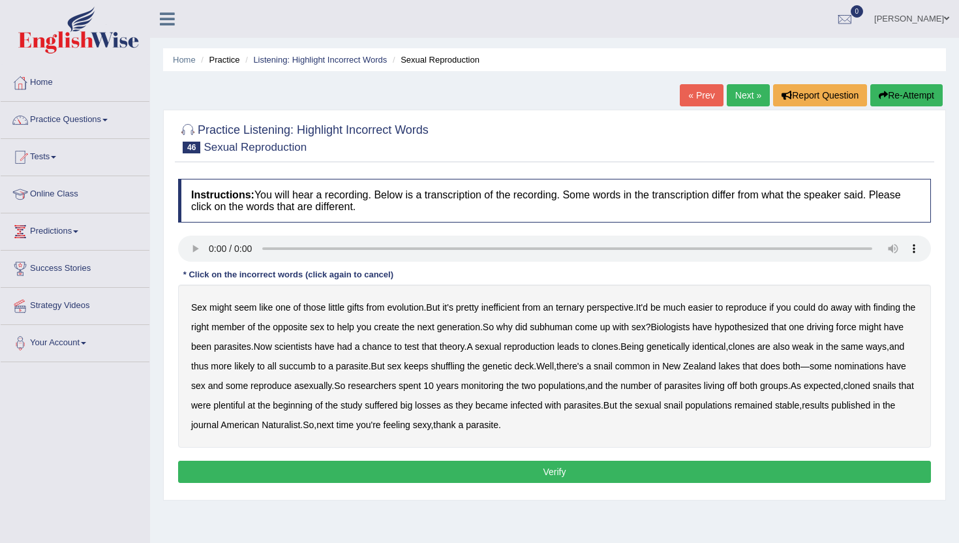
click at [356, 307] on b "gifts" at bounding box center [355, 307] width 17 height 10
click at [576, 307] on b "ternary" at bounding box center [570, 307] width 29 height 10
click at [572, 330] on b "subhuman" at bounding box center [551, 327] width 42 height 10
click at [316, 368] on b "succumb" at bounding box center [297, 366] width 37 height 10
click at [835, 371] on b "nominations" at bounding box center [860, 366] width 50 height 10
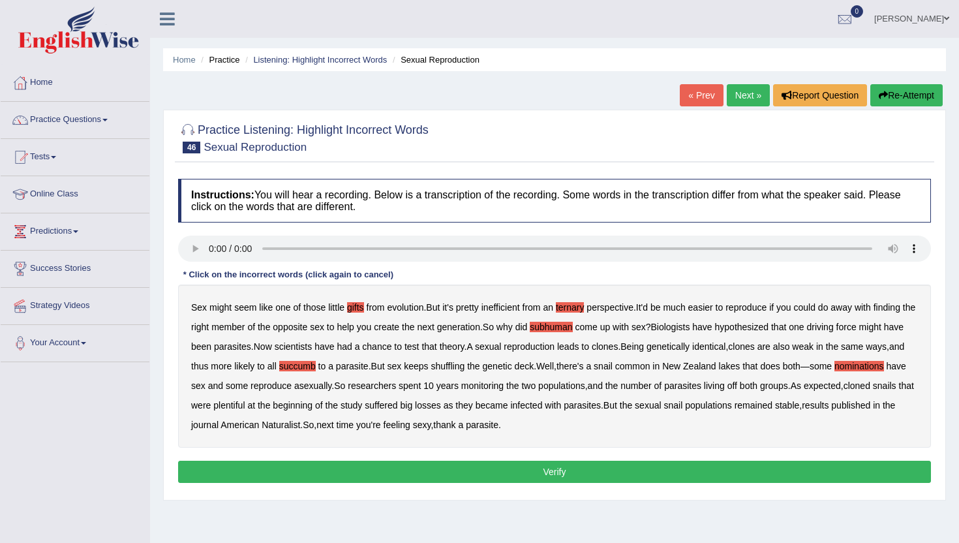
click at [626, 471] on button "Verify" at bounding box center [554, 472] width 753 height 22
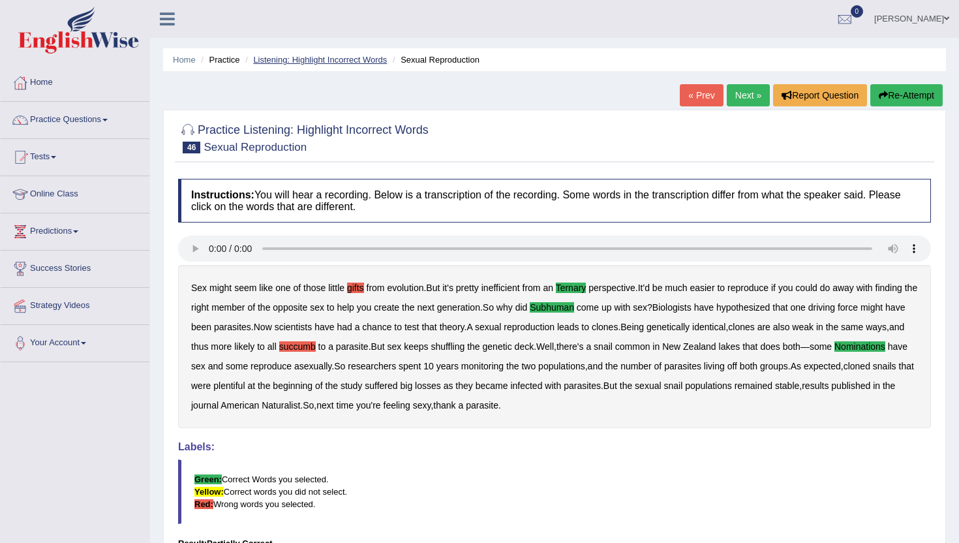
click at [345, 55] on link "Listening: Highlight Incorrect Words" at bounding box center [320, 60] width 134 height 10
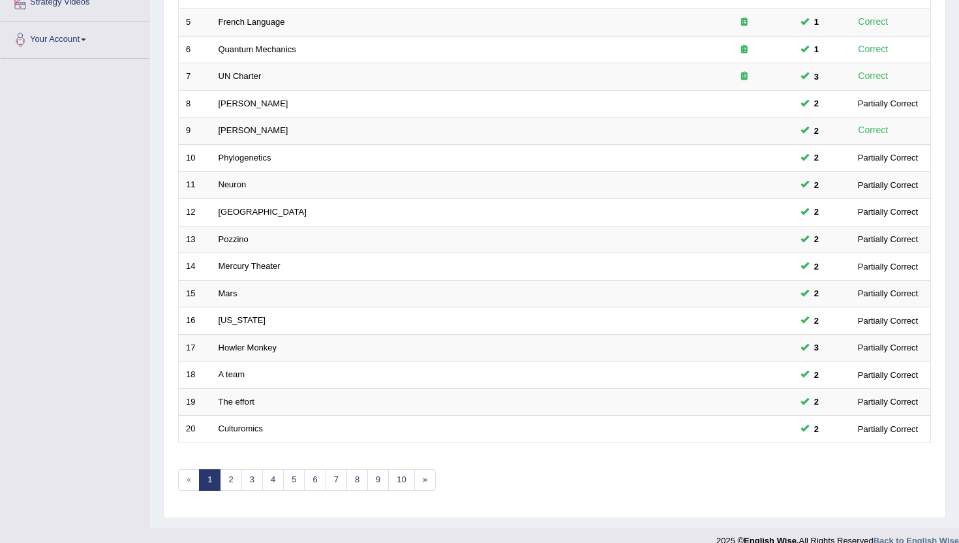
scroll to position [321, 0]
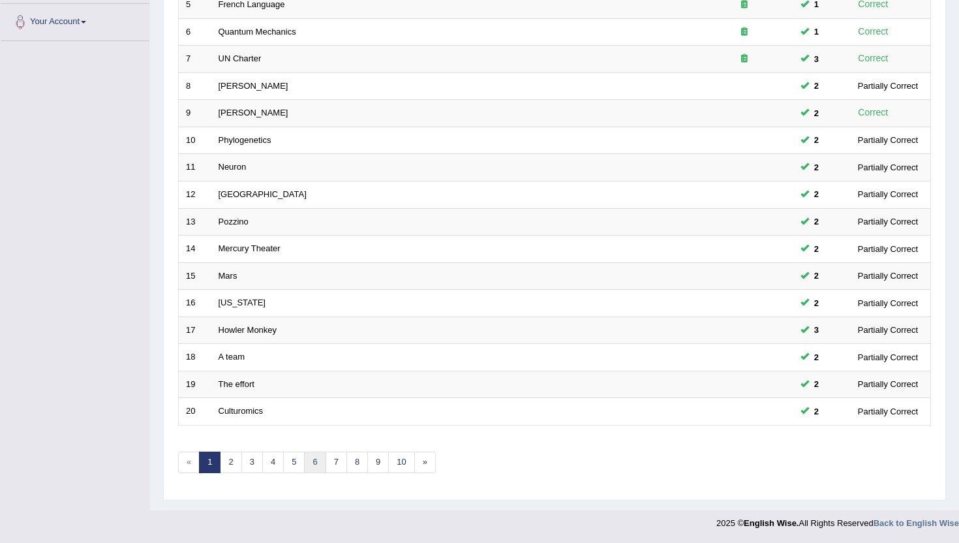
click at [315, 464] on link "6" at bounding box center [315, 463] width 22 height 22
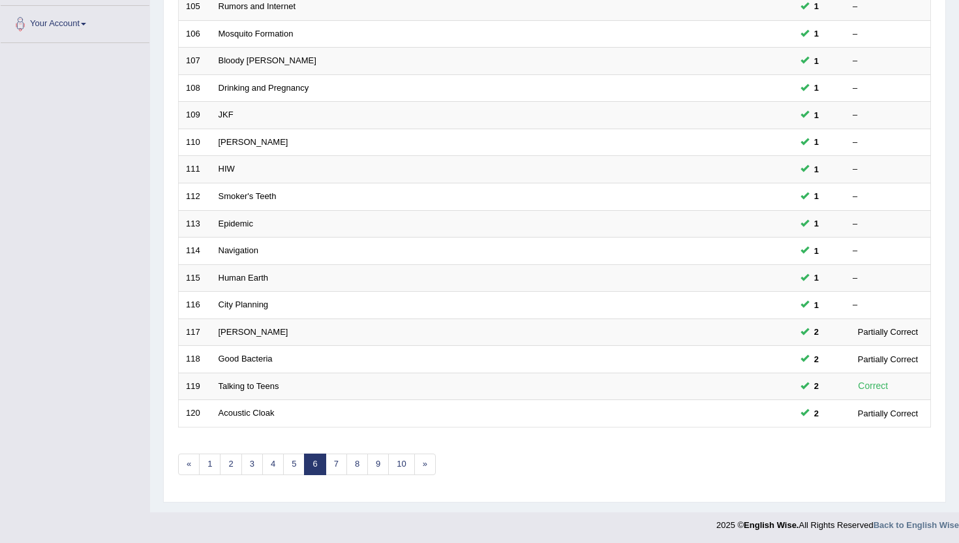
scroll to position [321, 0]
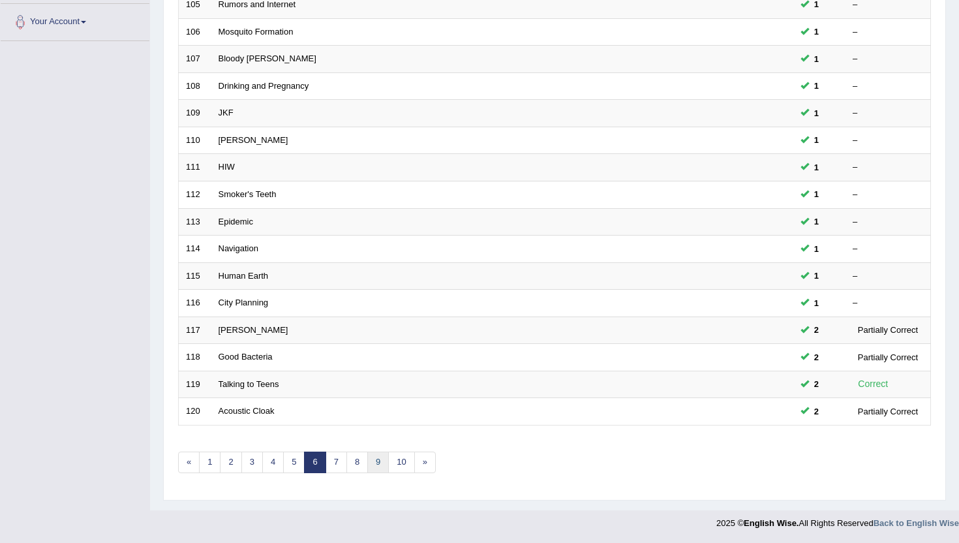
click at [369, 467] on link "9" at bounding box center [378, 463] width 22 height 22
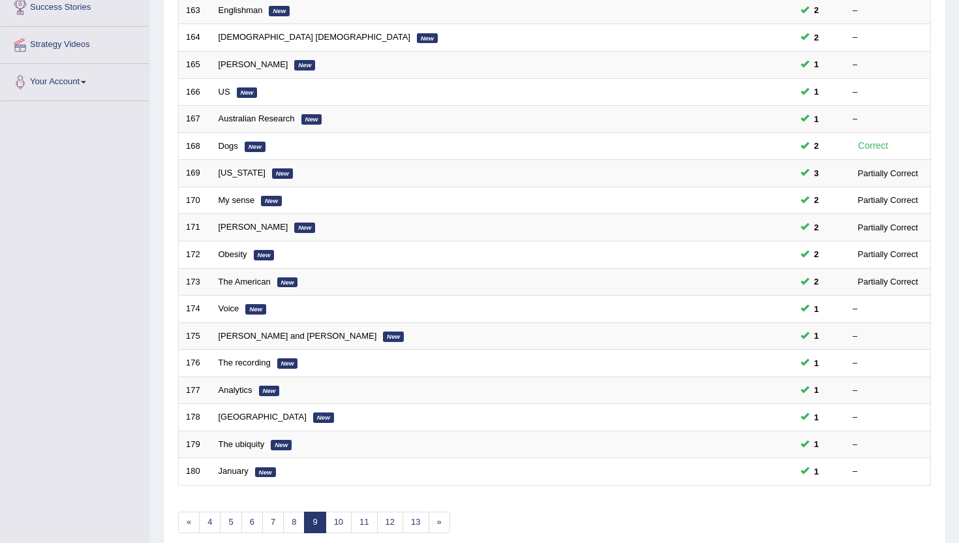
scroll to position [287, 0]
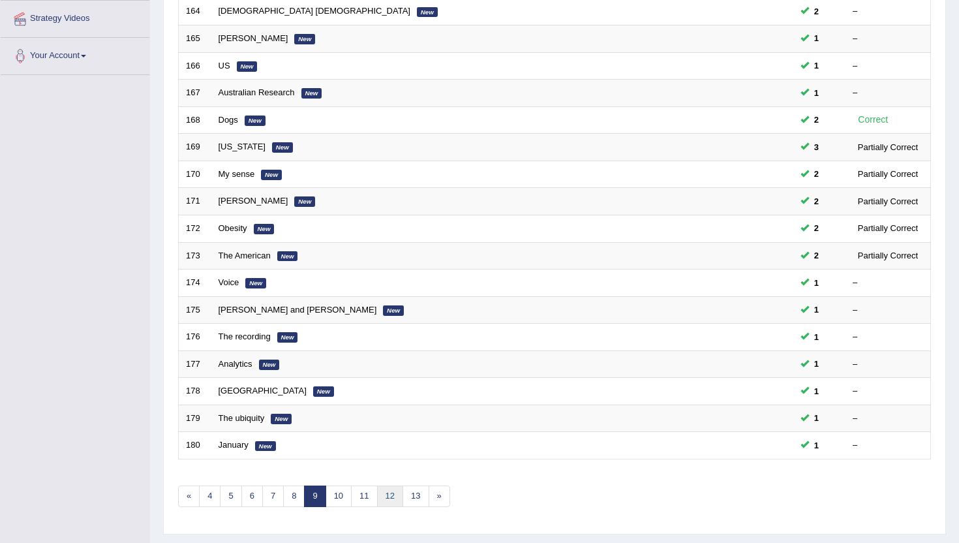
click at [395, 497] on link "12" at bounding box center [390, 497] width 26 height 22
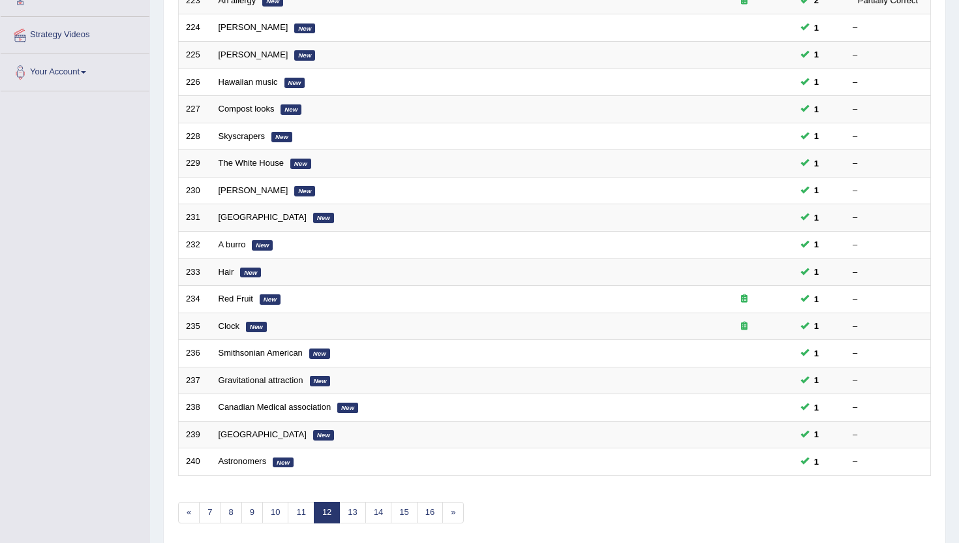
scroll to position [286, 0]
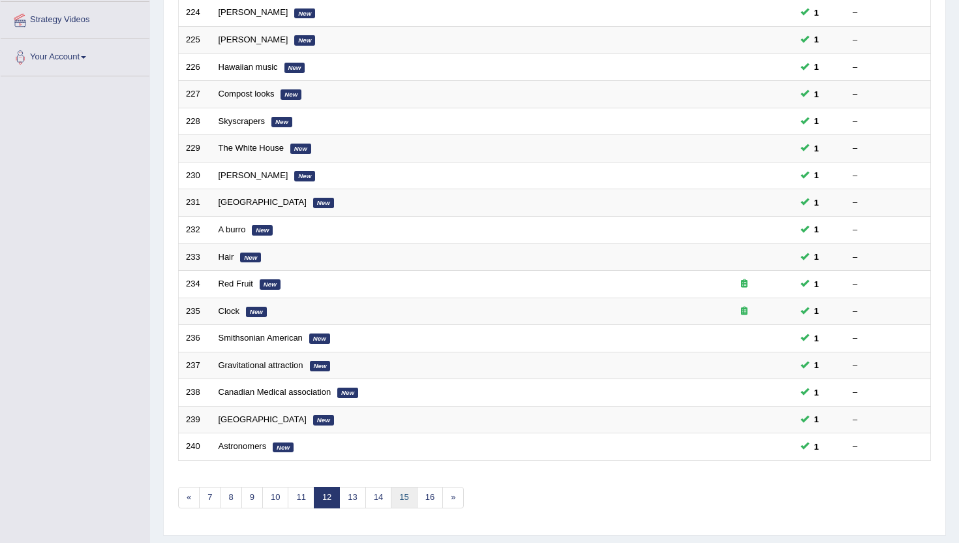
click at [406, 497] on link "15" at bounding box center [404, 498] width 26 height 22
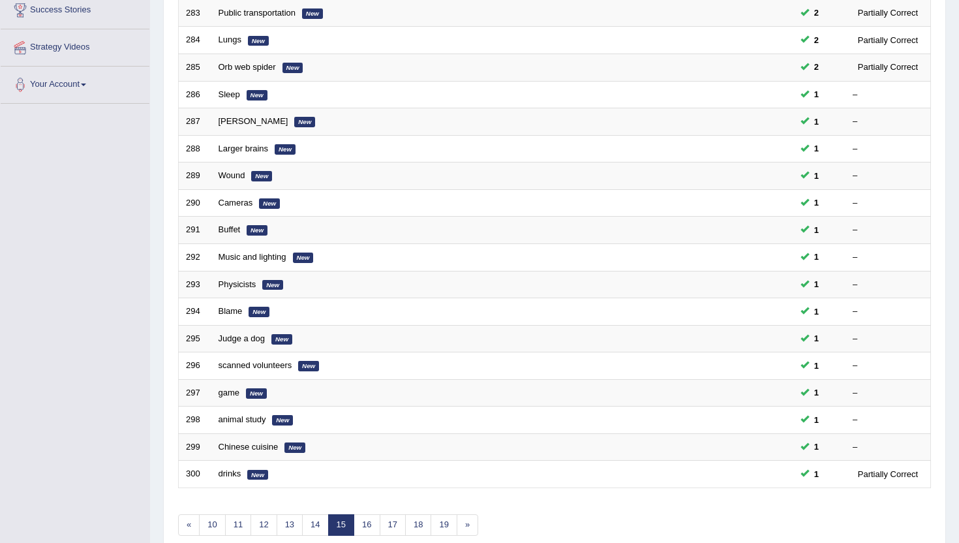
scroll to position [261, 0]
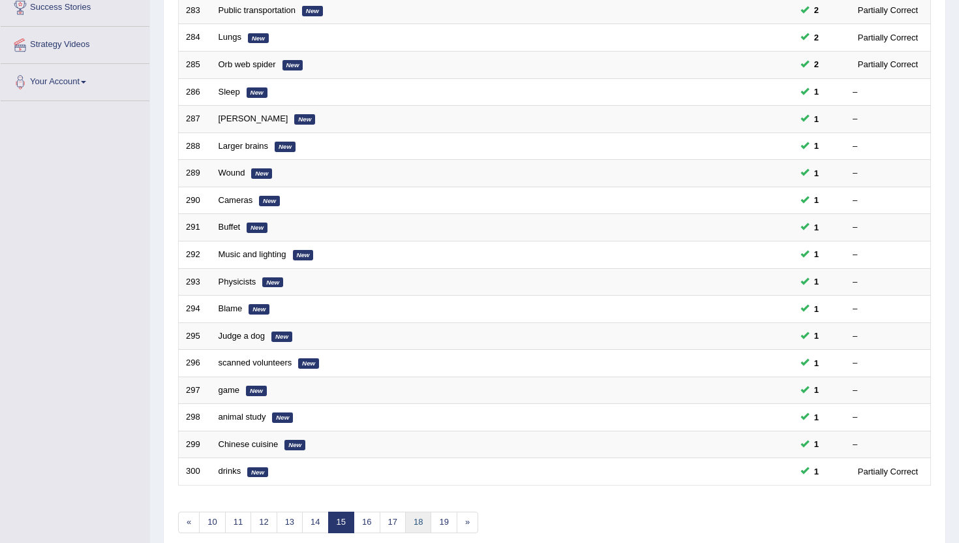
click at [412, 519] on link "18" at bounding box center [418, 523] width 26 height 22
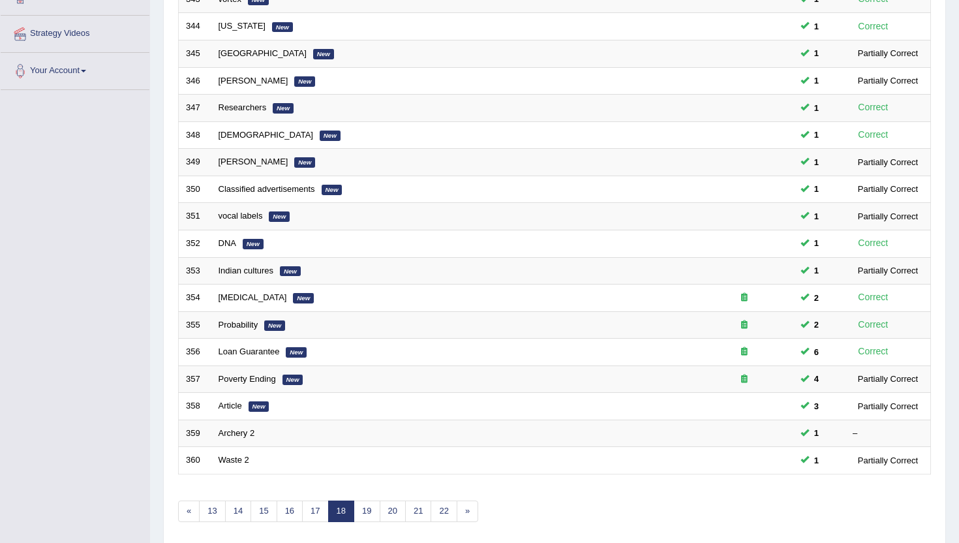
scroll to position [287, 0]
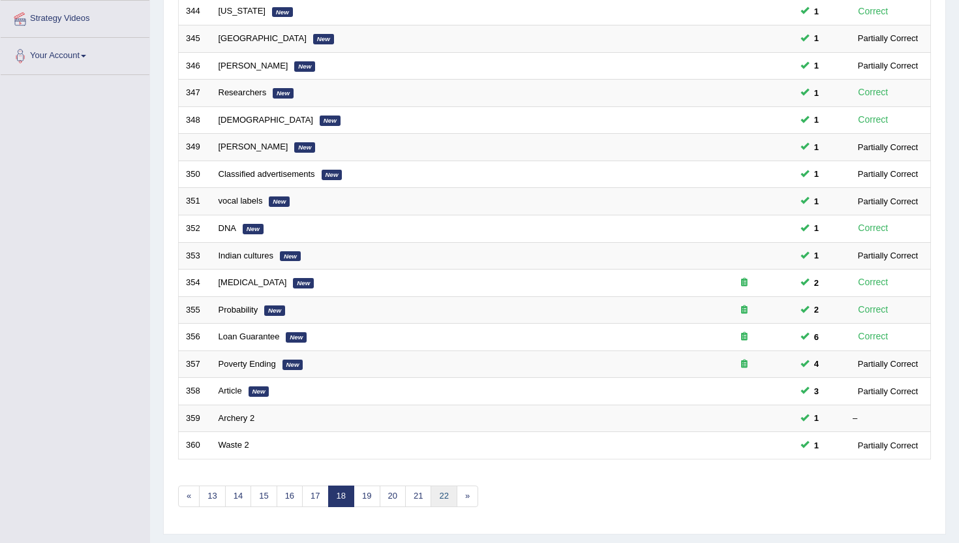
click at [439, 497] on link "22" at bounding box center [444, 497] width 26 height 22
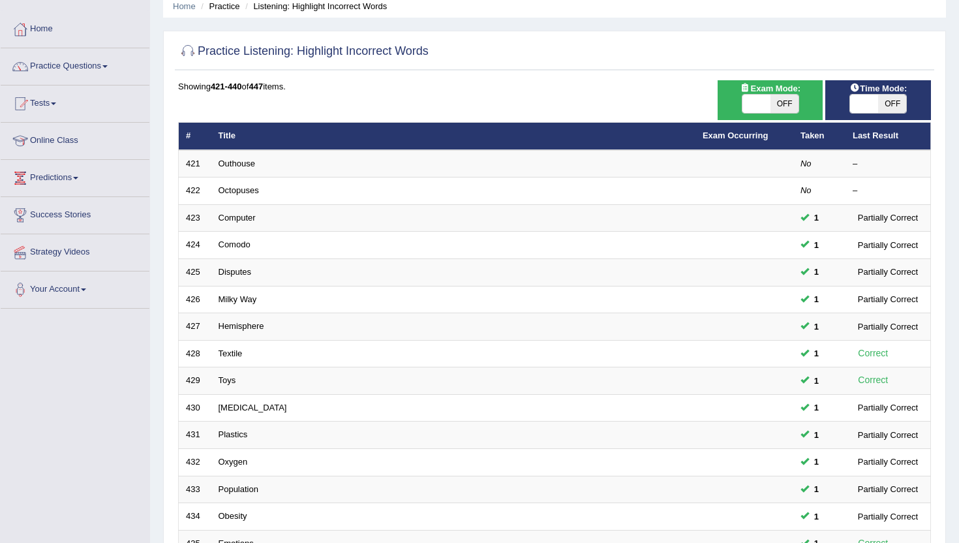
scroll to position [78, 0]
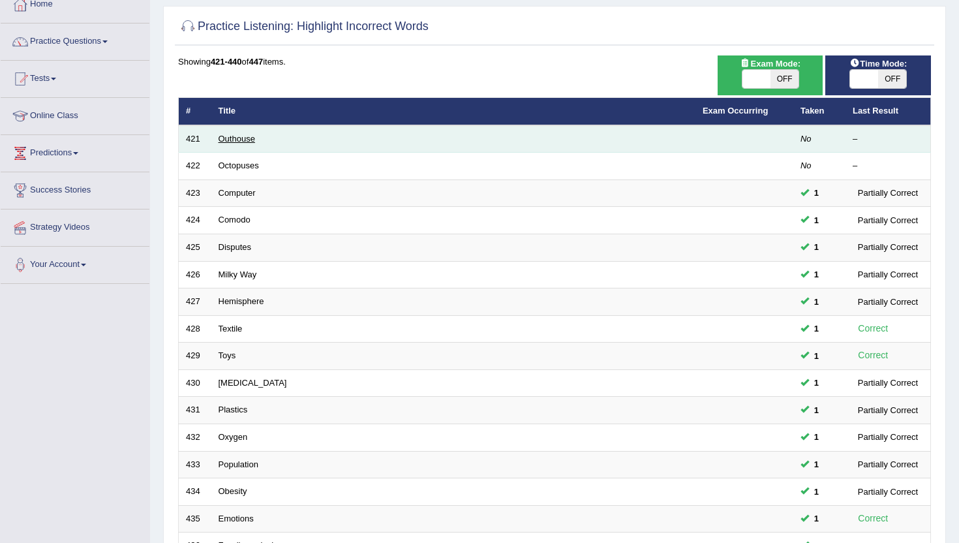
click at [241, 136] on link "Outhouse" at bounding box center [237, 139] width 37 height 10
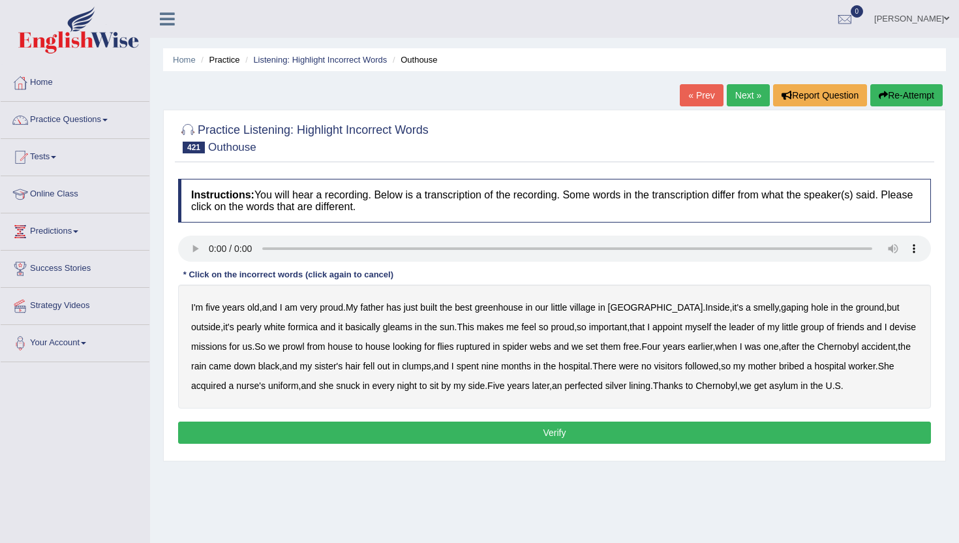
click at [523, 307] on b "greenhouse" at bounding box center [499, 307] width 48 height 10
click at [345, 326] on b "basically" at bounding box center [362, 327] width 35 height 10
click at [483, 346] on b "ruptured" at bounding box center [473, 346] width 34 height 10
click at [718, 366] on b "followed" at bounding box center [701, 366] width 33 height 10
click at [602, 386] on b "perfected" at bounding box center [583, 385] width 38 height 10
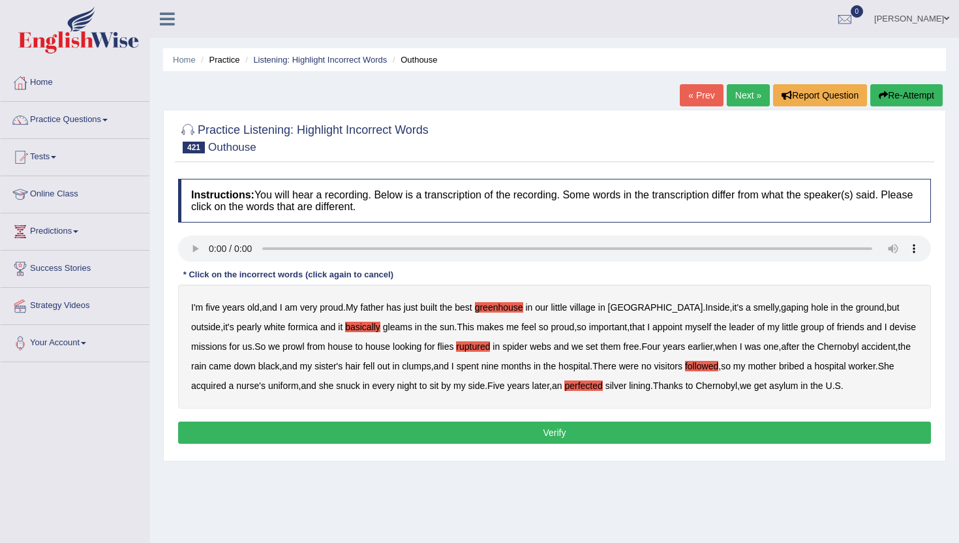
click at [750, 433] on button "Verify" at bounding box center [554, 433] width 753 height 22
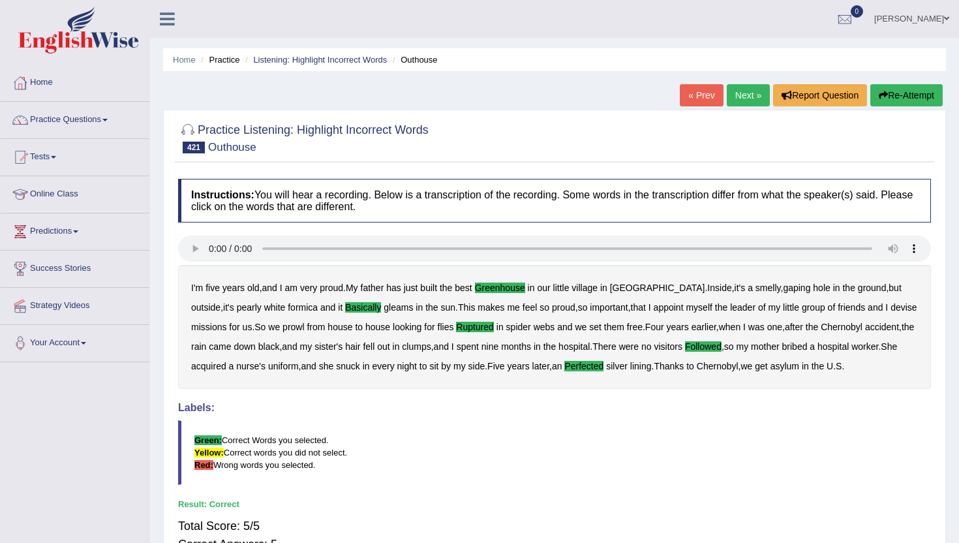
click at [746, 89] on link "Next »" at bounding box center [748, 95] width 43 height 22
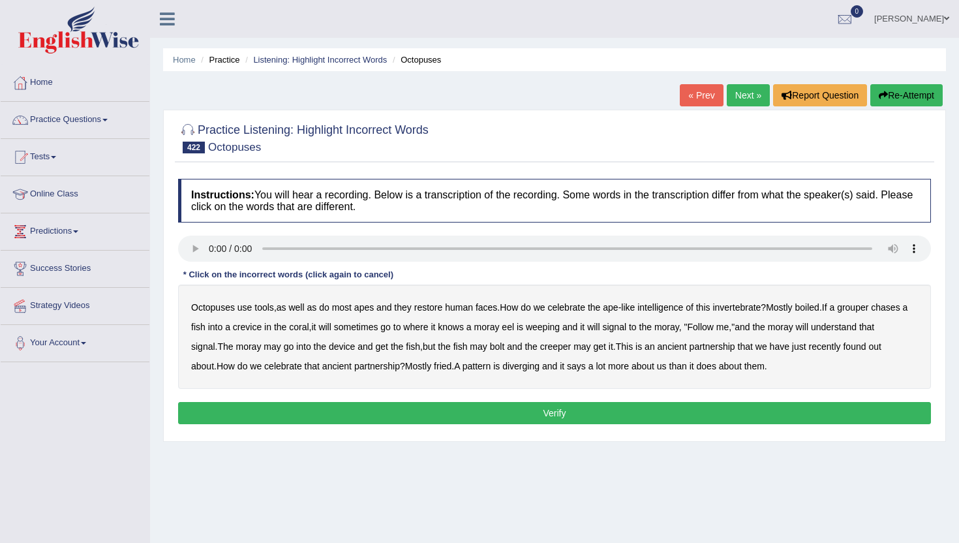
click at [374, 308] on b "apes" at bounding box center [364, 307] width 20 height 10
click at [429, 306] on b "restore" at bounding box center [428, 307] width 29 height 10
click at [560, 329] on b "weeping" at bounding box center [543, 327] width 34 height 10
click at [355, 348] on b "device" at bounding box center [342, 346] width 26 height 10
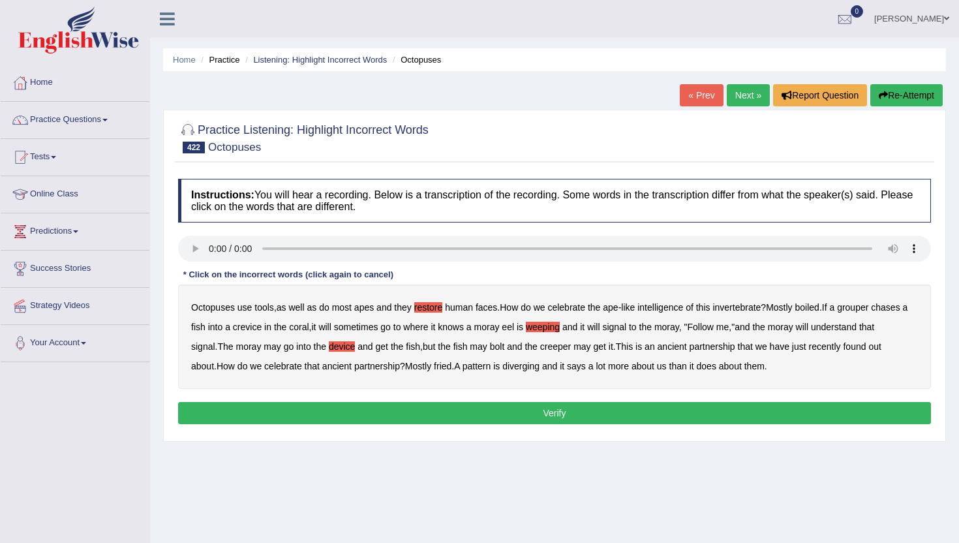
click at [571, 343] on b "creeper" at bounding box center [555, 346] width 31 height 10
click at [540, 368] on b "diverging" at bounding box center [520, 366] width 37 height 10
click at [788, 410] on button "Verify" at bounding box center [554, 413] width 753 height 22
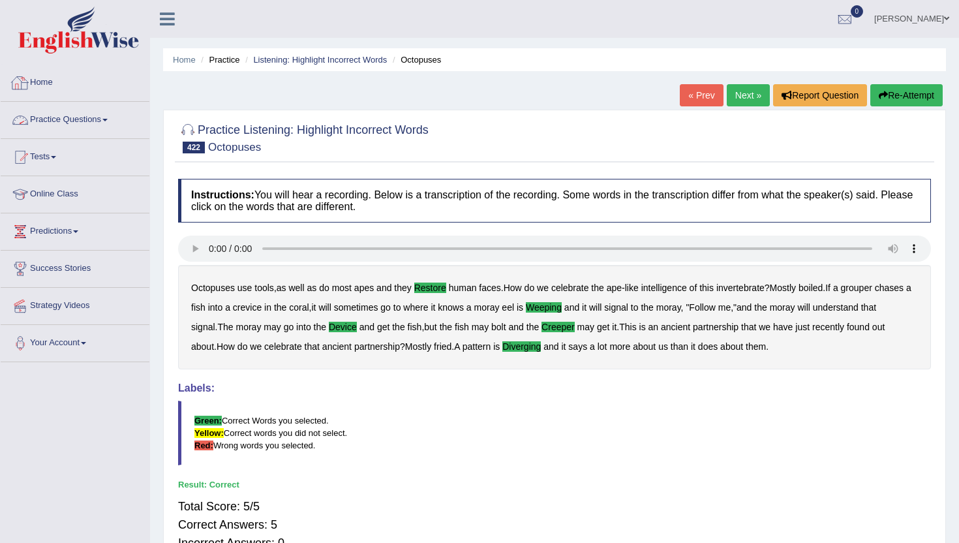
click at [81, 126] on link "Practice Questions" at bounding box center [75, 118] width 149 height 33
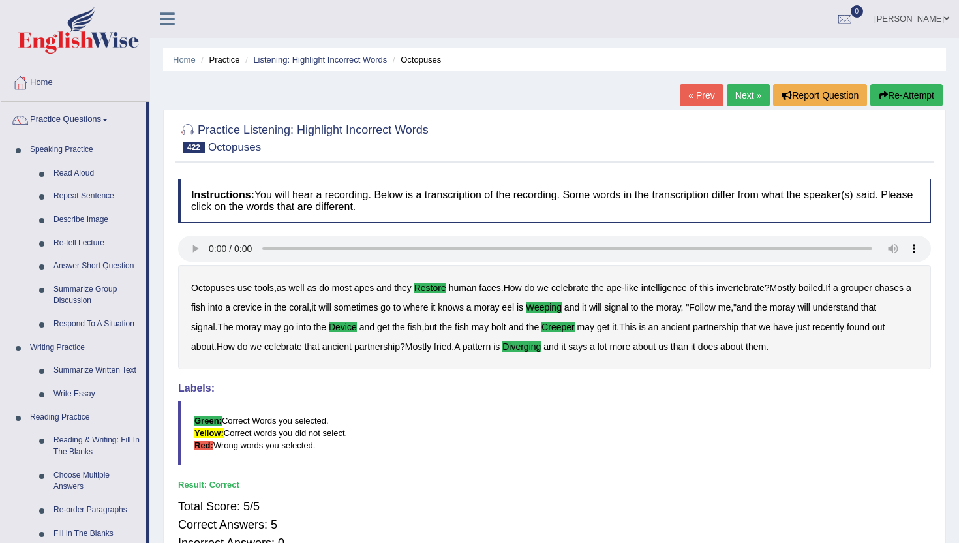
click at [159, 526] on div "Home Practice Listening: Highlight Incorrect Words Octopuses « Prev Next » Repo…" at bounding box center [554, 326] width 809 height 653
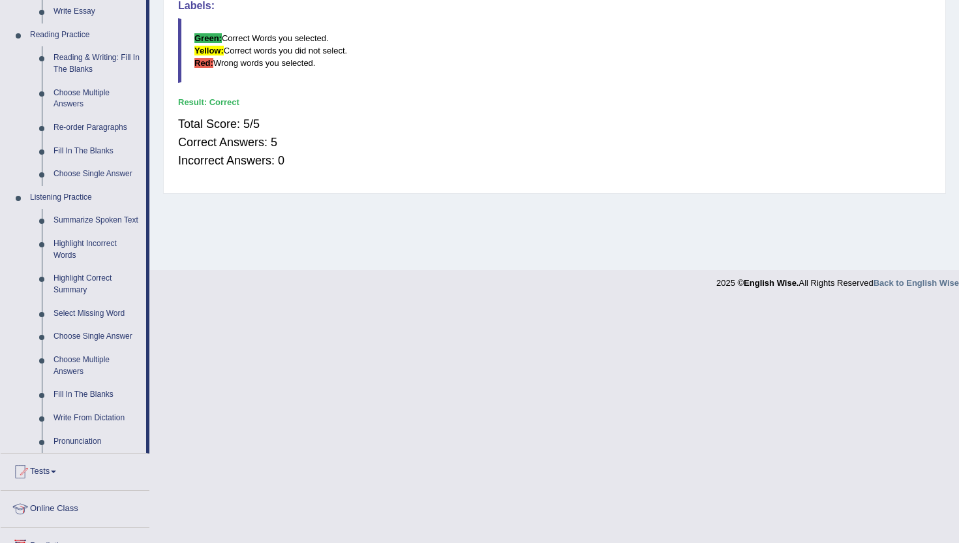
scroll to position [392, 0]
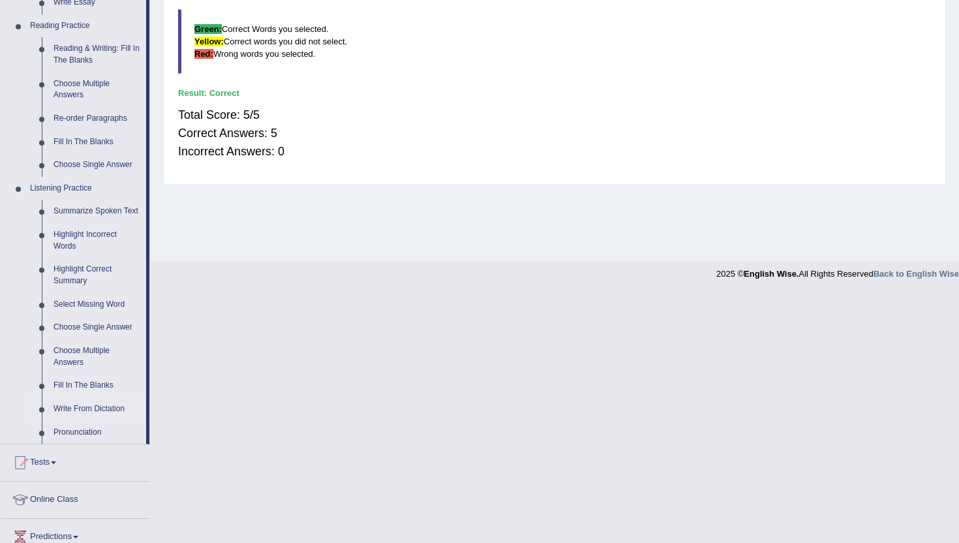
click at [80, 420] on link "Write From Dictation" at bounding box center [97, 408] width 99 height 23
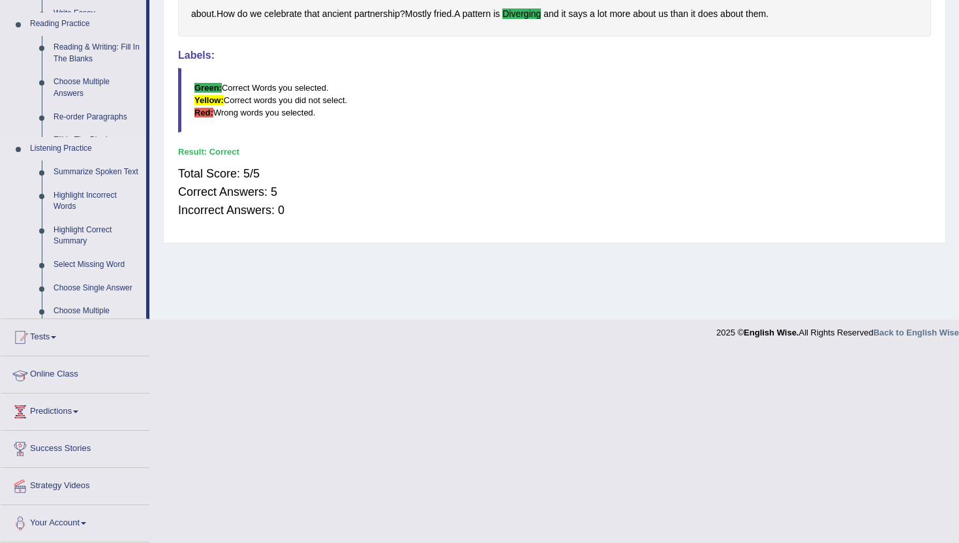
scroll to position [142, 0]
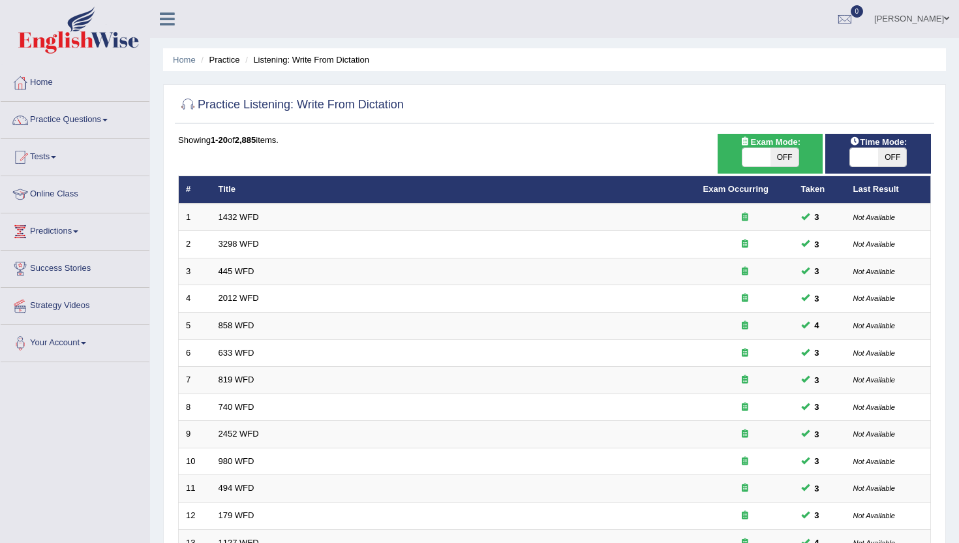
click at [296, 59] on li "Listening: Write From Dictation" at bounding box center [305, 60] width 127 height 12
click at [292, 60] on li "Listening: Write From Dictation" at bounding box center [305, 60] width 127 height 12
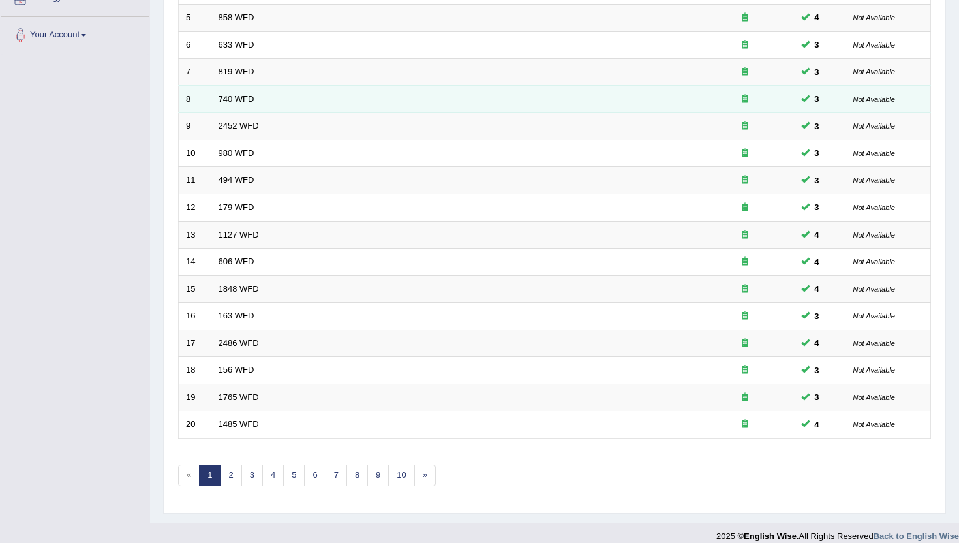
scroll to position [321, 0]
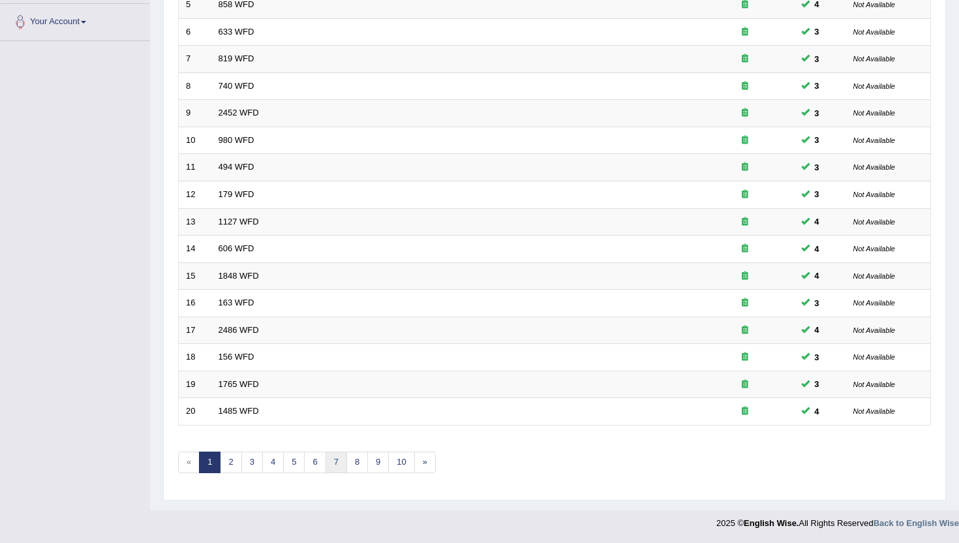
click at [345, 453] on link "7" at bounding box center [337, 463] width 22 height 22
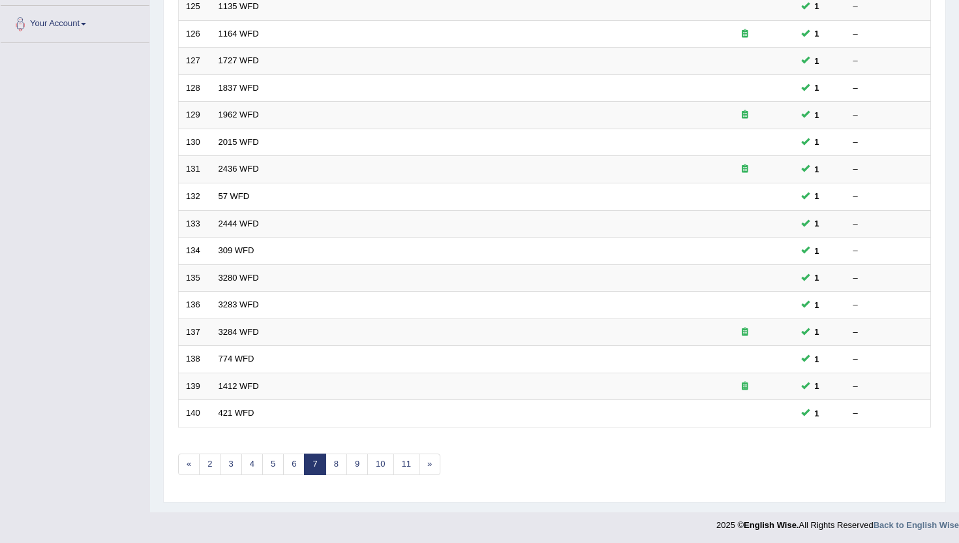
scroll to position [321, 0]
click at [269, 467] on link "5" at bounding box center [273, 463] width 22 height 22
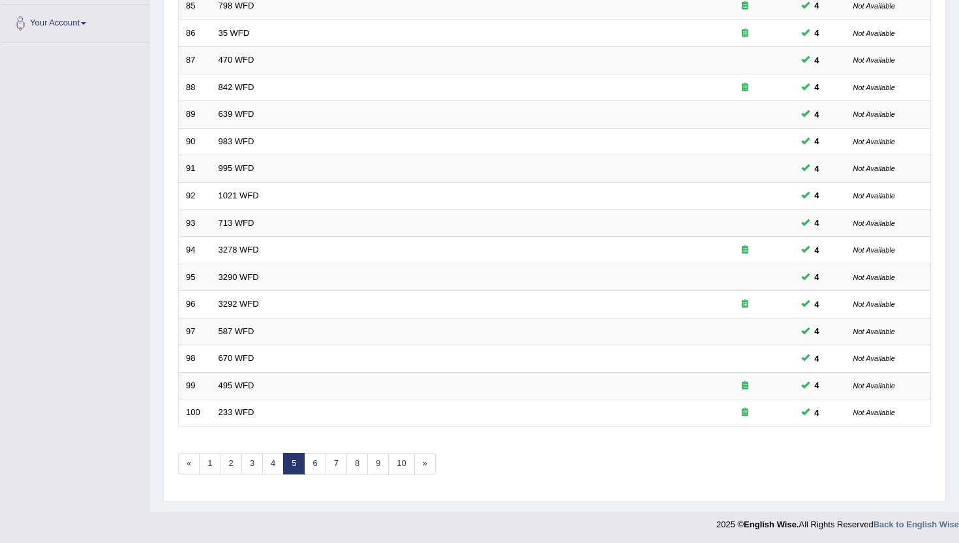
scroll to position [321, 0]
click at [316, 463] on link "6" at bounding box center [315, 463] width 22 height 22
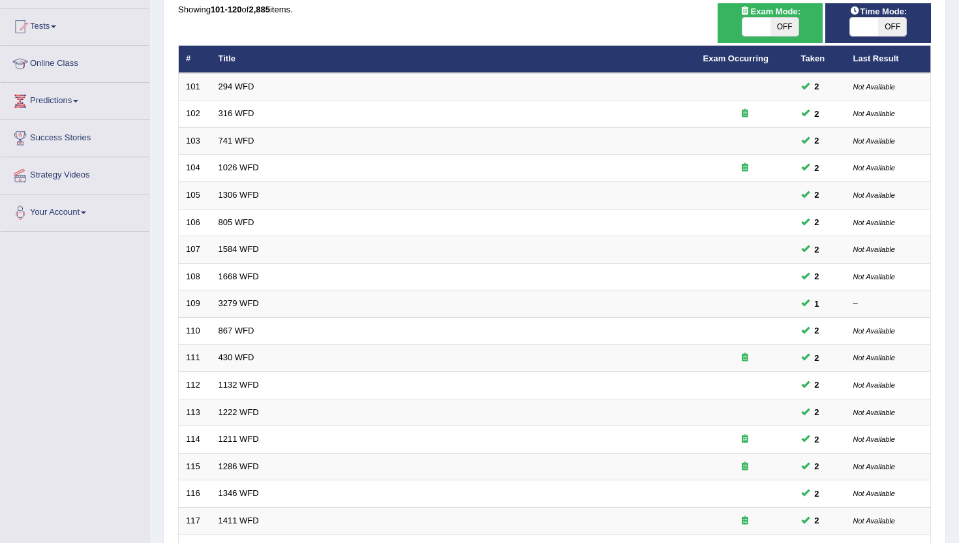
scroll to position [104, 0]
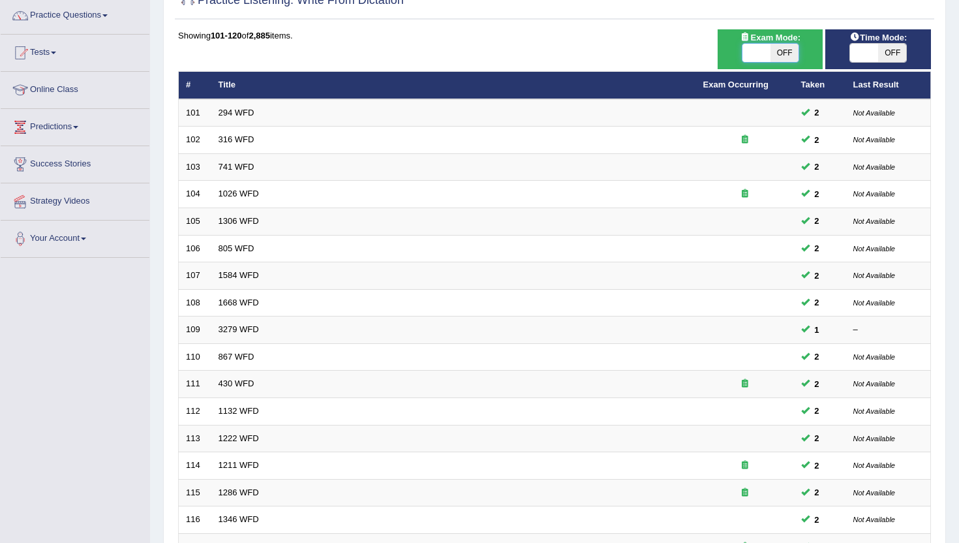
click at [764, 50] on span at bounding box center [757, 53] width 28 height 18
checkbox input "true"
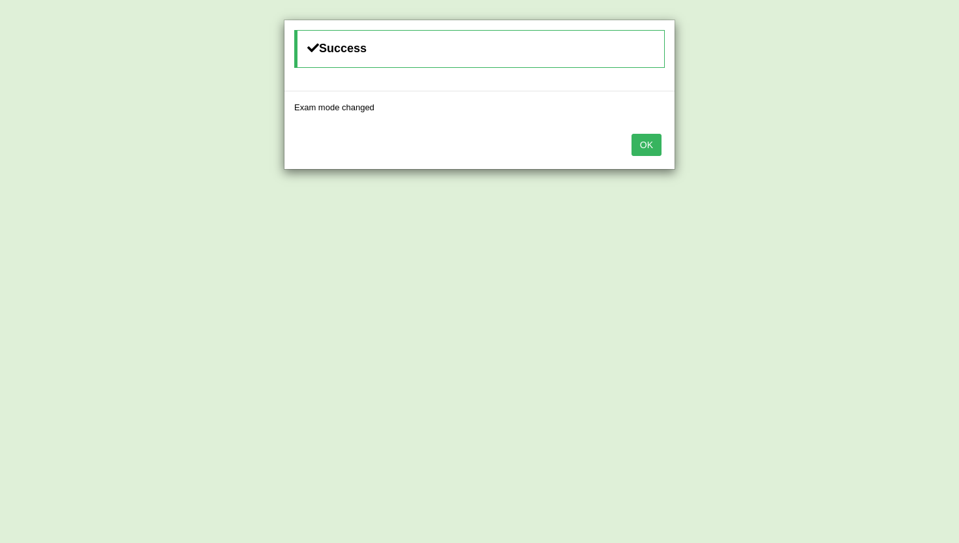
click at [654, 139] on button "OK" at bounding box center [647, 145] width 30 height 22
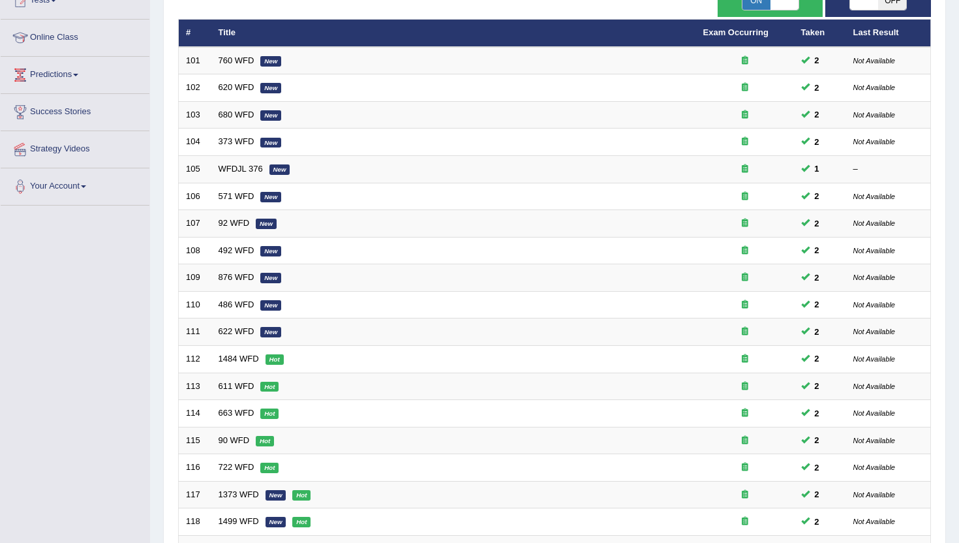
scroll to position [183, 0]
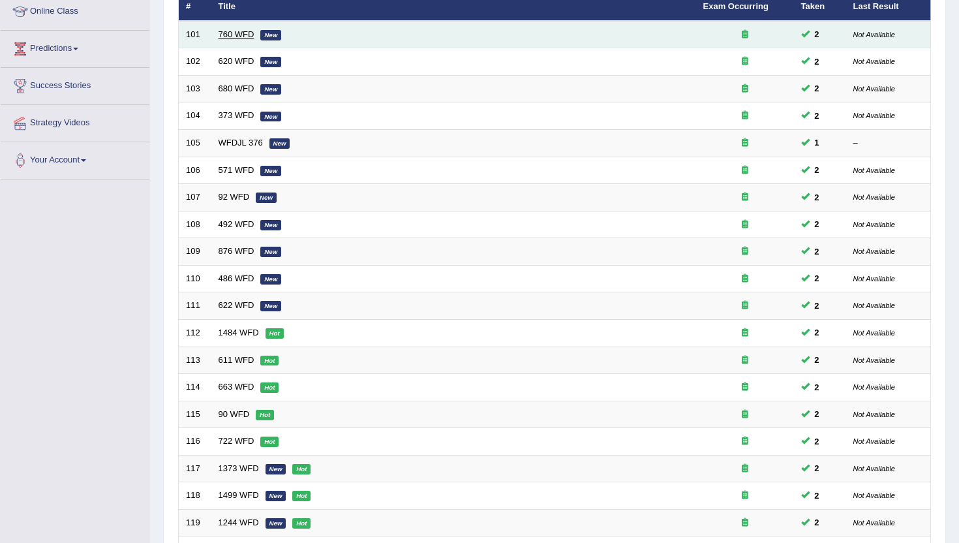
click at [246, 35] on link "760 WFD" at bounding box center [237, 34] width 36 height 10
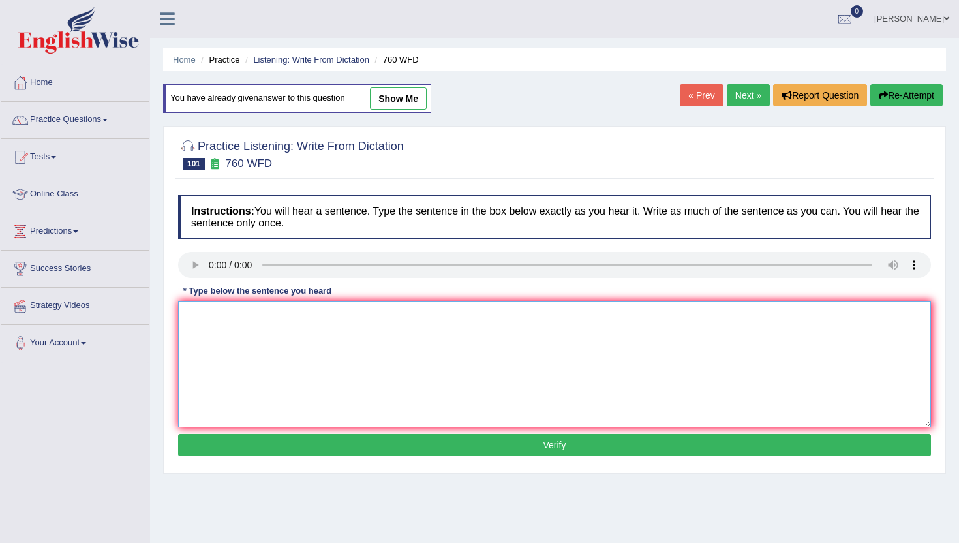
click at [276, 370] on textarea at bounding box center [554, 364] width 753 height 127
type textarea "m"
click at [273, 454] on button "Verify" at bounding box center [554, 445] width 753 height 22
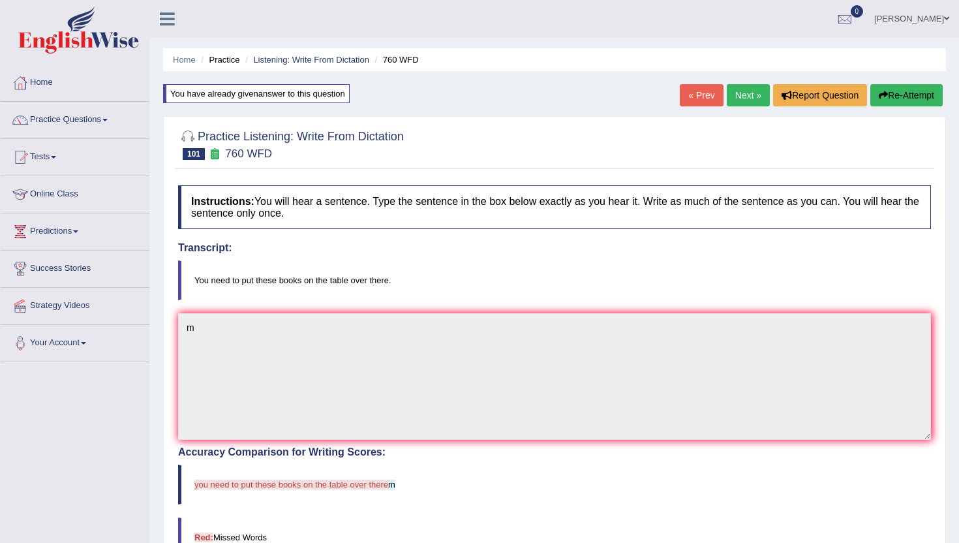
click at [750, 97] on link "Next »" at bounding box center [748, 95] width 43 height 22
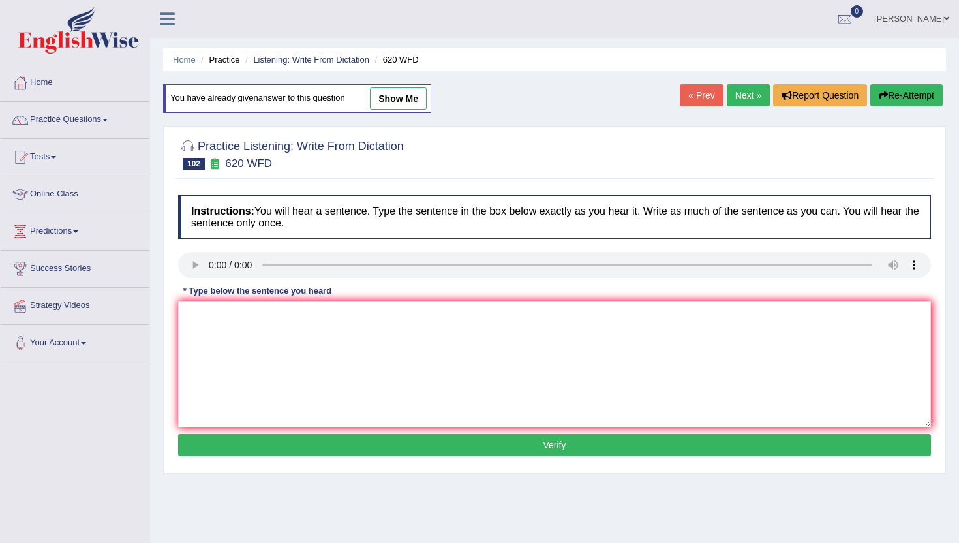
drag, startPoint x: 237, startPoint y: 542, endPoint x: 246, endPoint y: 400, distance: 142.6
click at [237, 537] on div "Home Practice Listening: Write From Dictation 620 WFD You have already given an…" at bounding box center [554, 326] width 809 height 653
click at [251, 374] on textarea at bounding box center [554, 364] width 753 height 127
type textarea "m"
click at [239, 455] on button "Verify" at bounding box center [554, 445] width 753 height 22
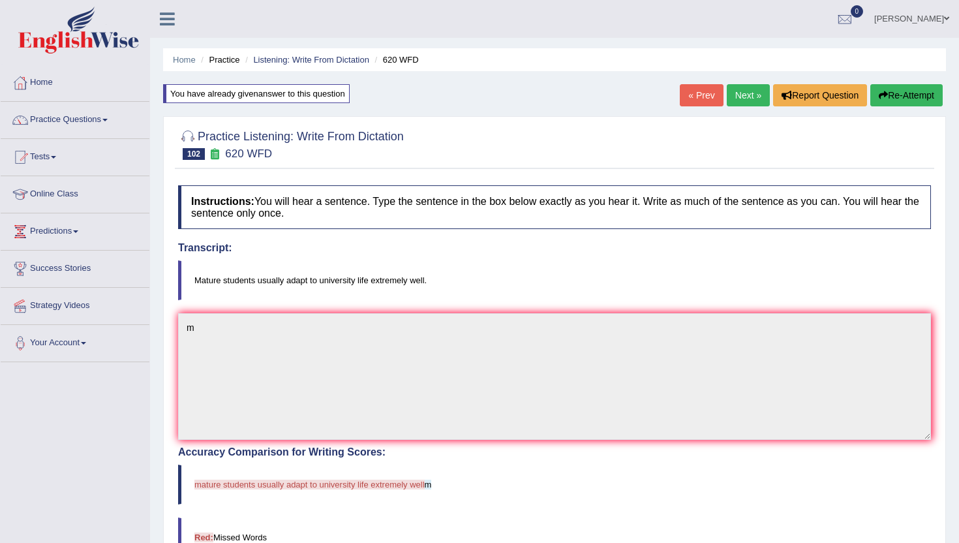
click at [743, 95] on link "Next »" at bounding box center [748, 95] width 43 height 22
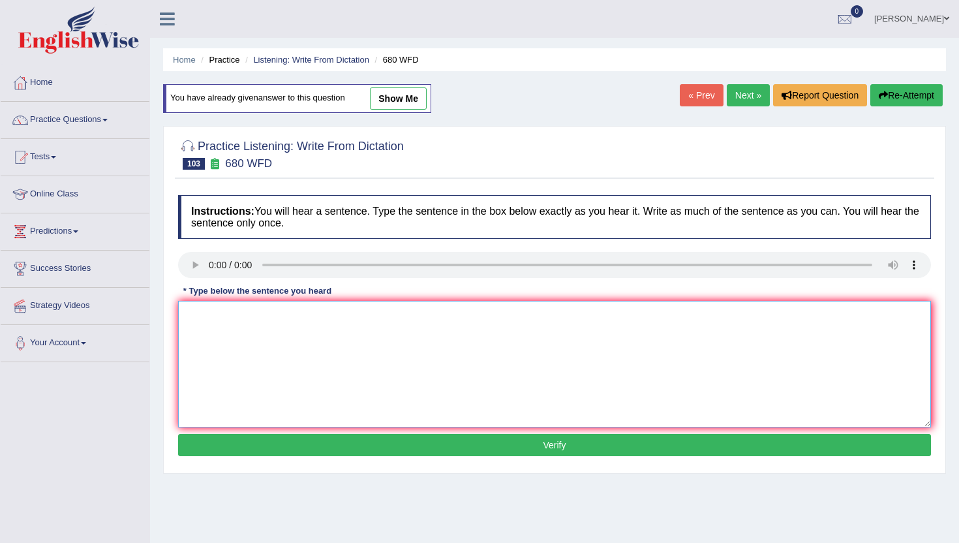
click at [242, 324] on textarea at bounding box center [554, 364] width 753 height 127
type textarea "m"
click at [228, 440] on button "Verify" at bounding box center [554, 445] width 753 height 22
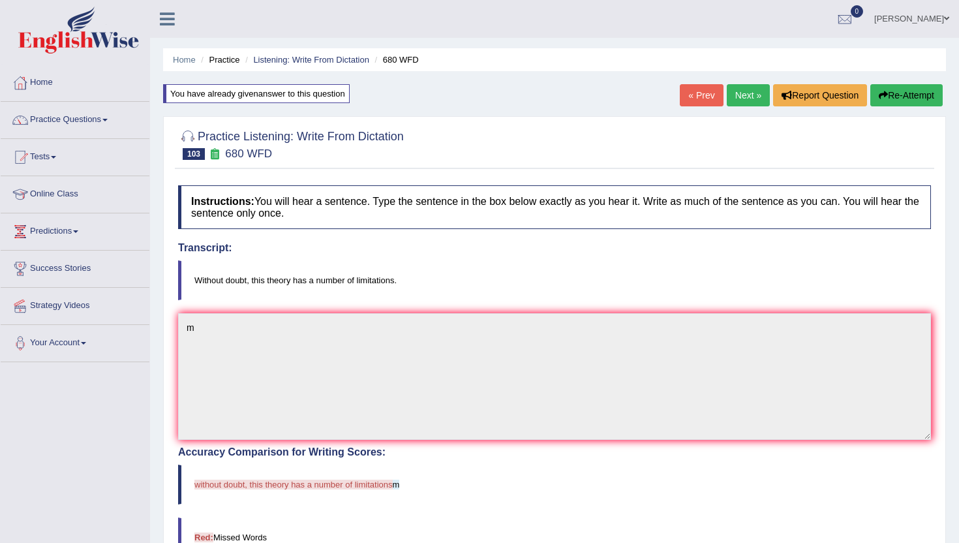
click at [733, 96] on link "Next »" at bounding box center [748, 95] width 43 height 22
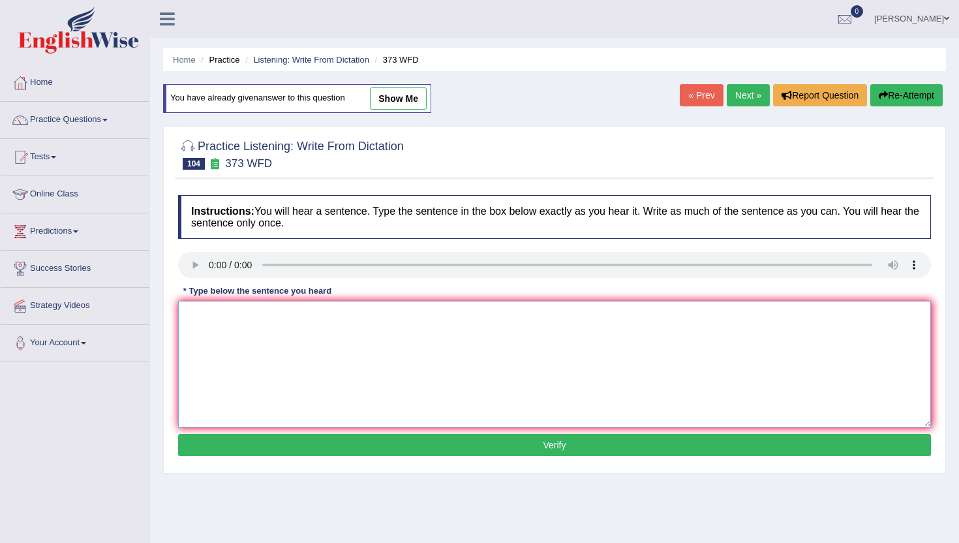
click at [249, 377] on textarea at bounding box center [554, 364] width 753 height 127
type textarea "m"
click at [245, 452] on button "Verify" at bounding box center [554, 445] width 753 height 22
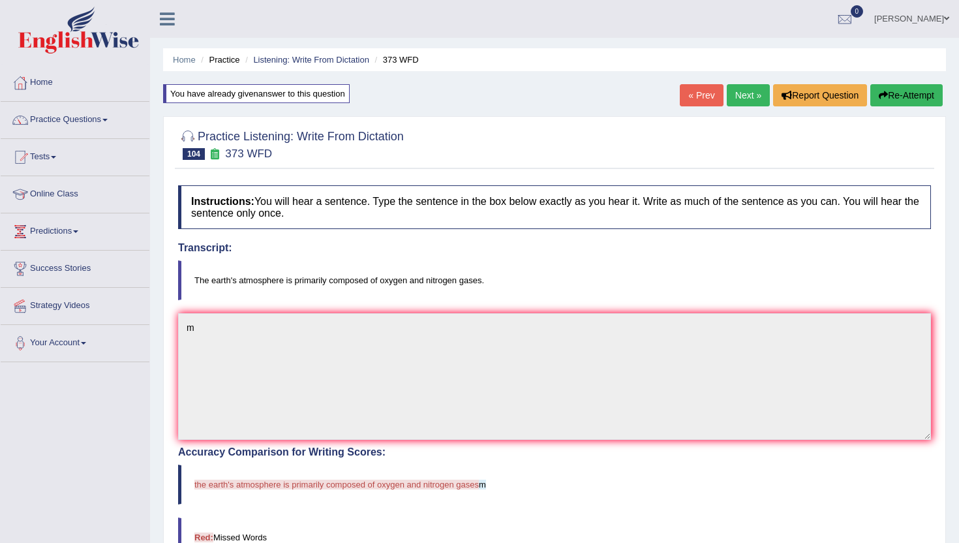
click at [745, 99] on link "Next »" at bounding box center [748, 95] width 43 height 22
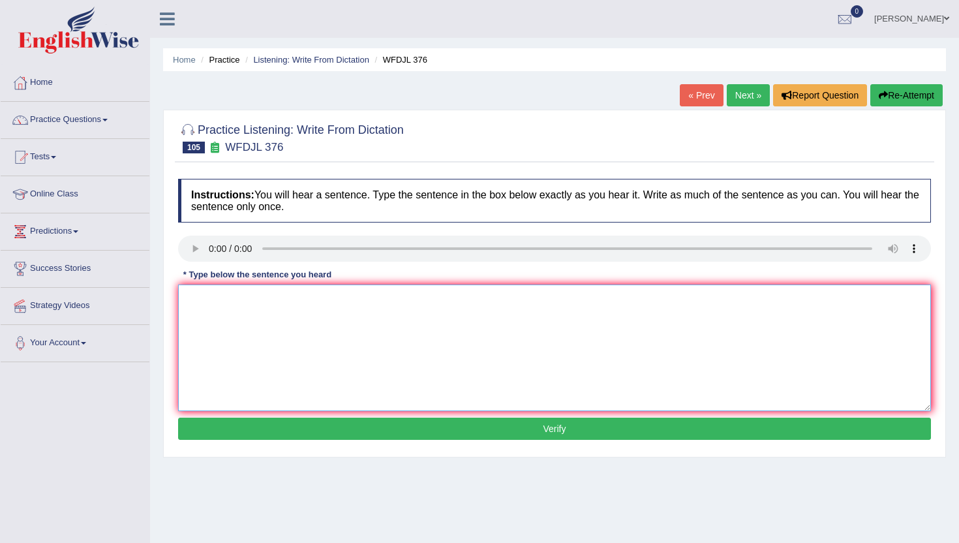
click at [301, 341] on textarea at bounding box center [554, 348] width 753 height 127
type textarea "n"
click at [299, 420] on button "Verify" at bounding box center [554, 429] width 753 height 22
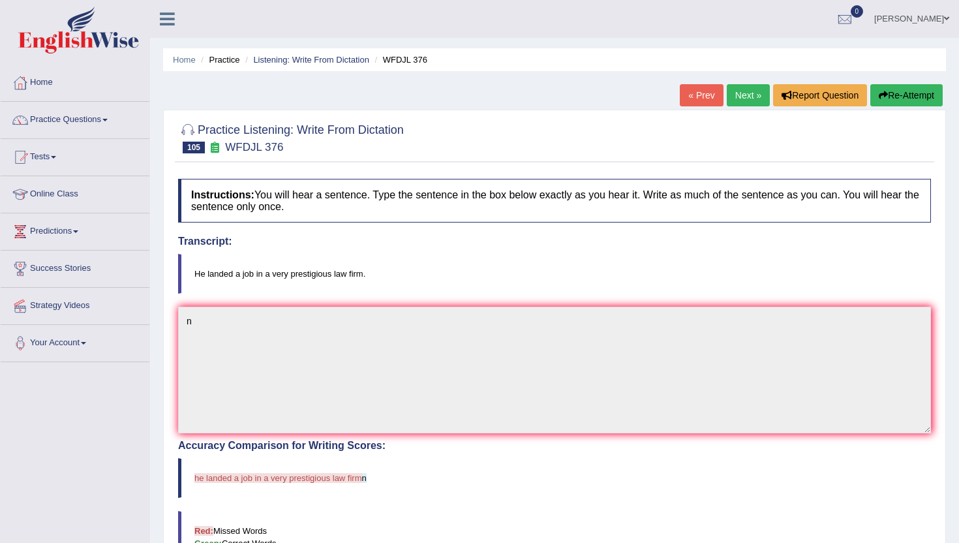
click at [758, 93] on link "Next »" at bounding box center [748, 95] width 43 height 22
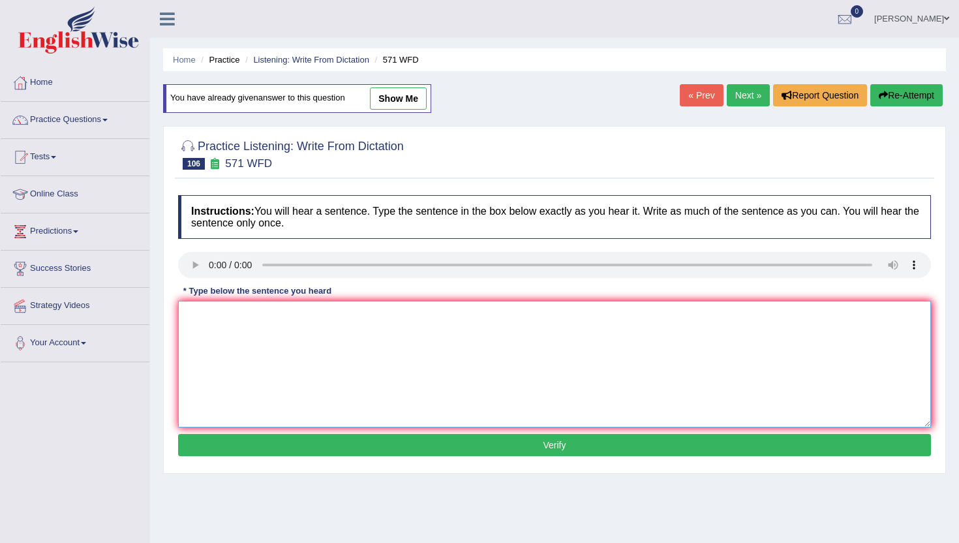
click at [263, 373] on textarea at bounding box center [554, 364] width 753 height 127
type textarea "m"
click at [231, 443] on button "Verify" at bounding box center [554, 445] width 753 height 22
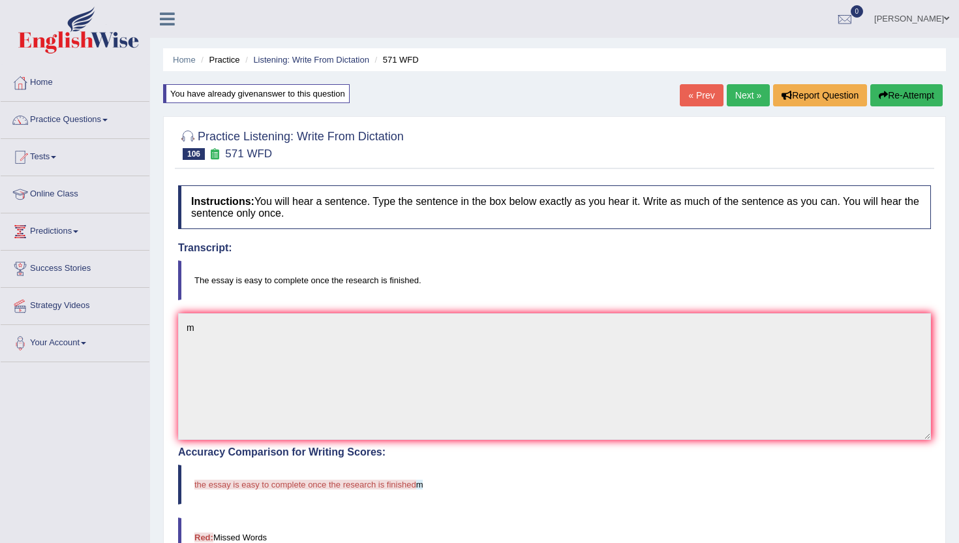
click at [737, 99] on link "Next »" at bounding box center [748, 95] width 43 height 22
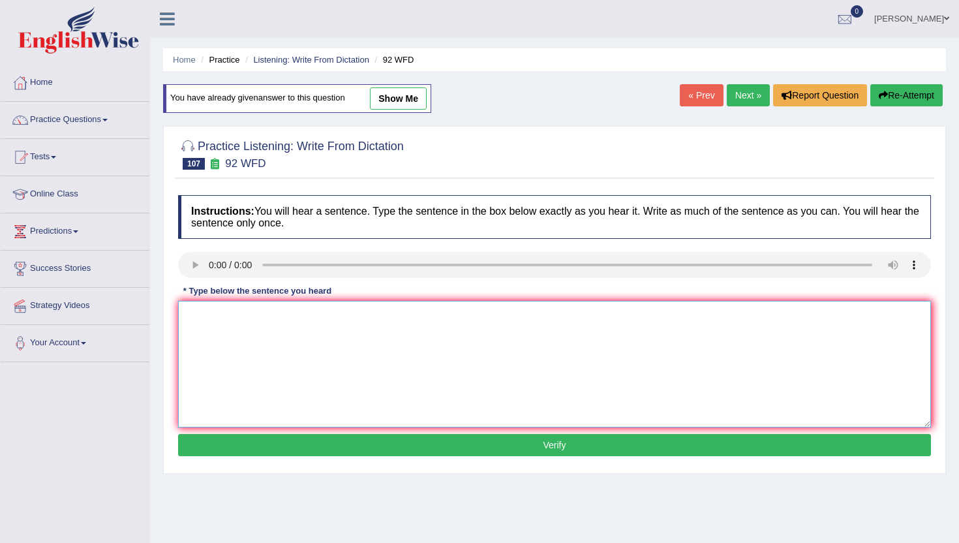
click at [233, 392] on textarea at bounding box center [554, 364] width 753 height 127
type textarea "m"
click at [220, 455] on button "Verify" at bounding box center [554, 445] width 753 height 22
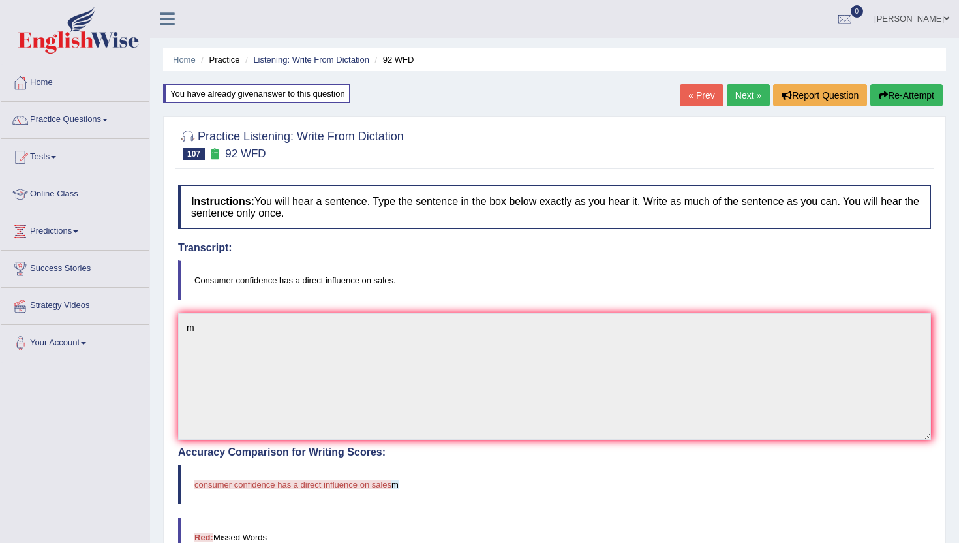
click at [747, 89] on link "Next »" at bounding box center [748, 95] width 43 height 22
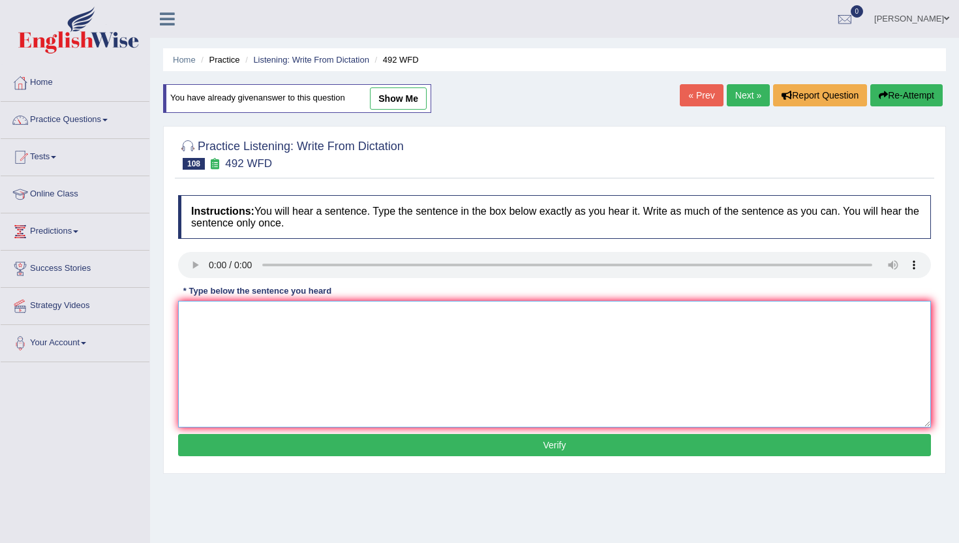
click at [254, 379] on textarea at bounding box center [554, 364] width 753 height 127
type textarea "m"
click at [232, 436] on button "Verify" at bounding box center [554, 445] width 753 height 22
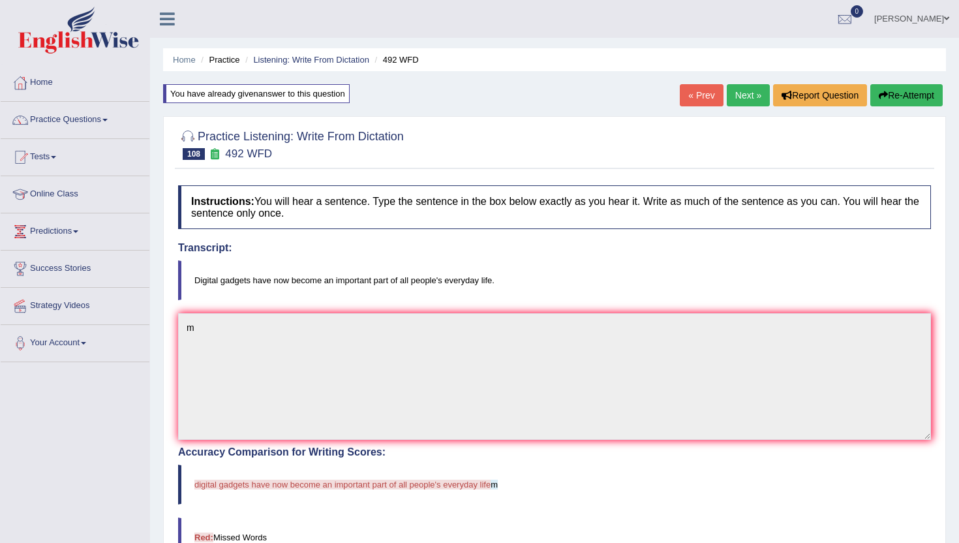
click at [742, 93] on link "Next »" at bounding box center [748, 95] width 43 height 22
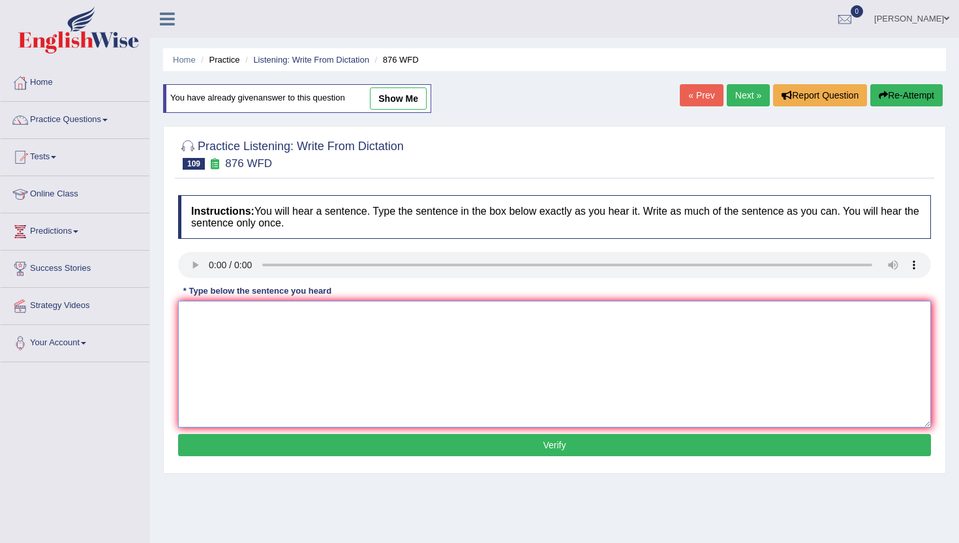
click at [213, 404] on textarea at bounding box center [554, 364] width 753 height 127
type textarea "m"
click at [210, 439] on button "Verify" at bounding box center [554, 445] width 753 height 22
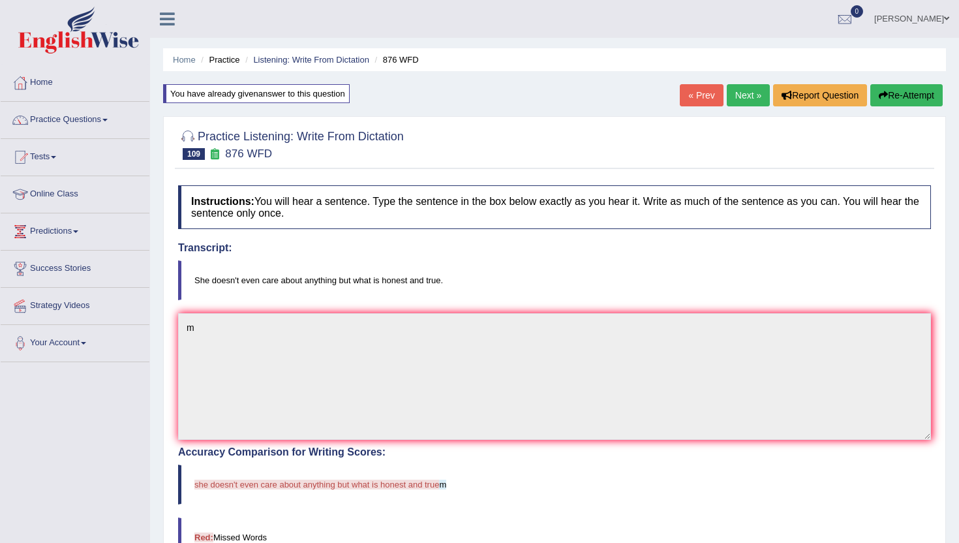
click at [756, 92] on link "Next »" at bounding box center [748, 95] width 43 height 22
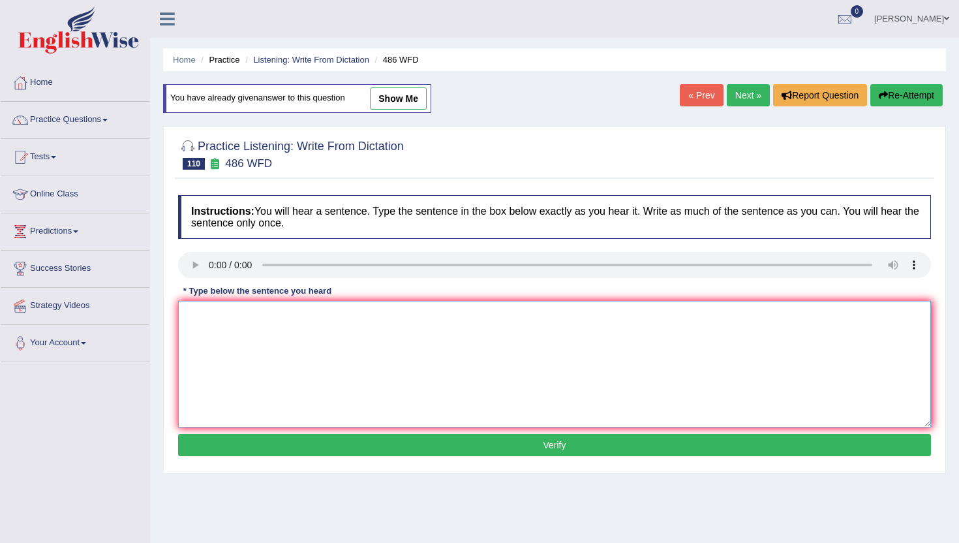
click at [225, 350] on textarea at bounding box center [554, 364] width 753 height 127
type textarea "m"
click at [229, 449] on button "Verify" at bounding box center [554, 445] width 753 height 22
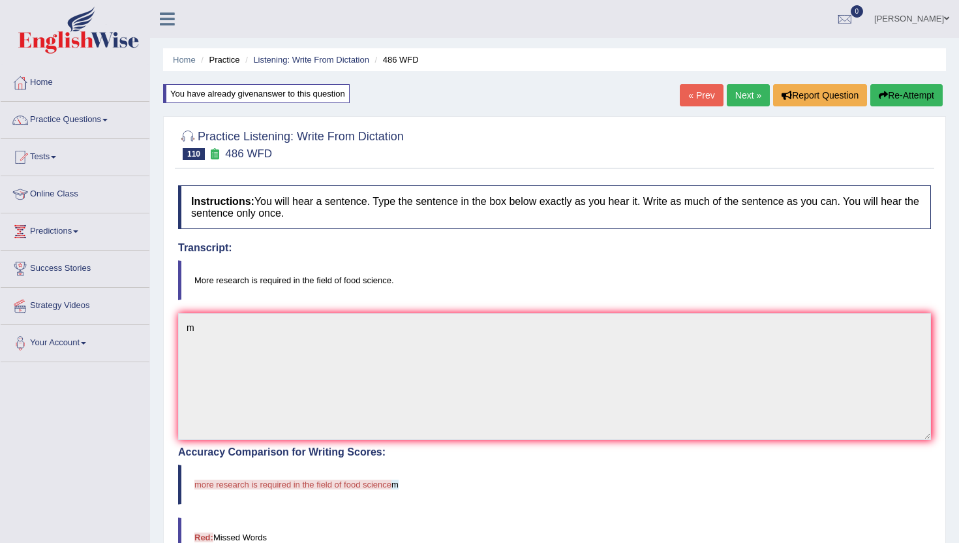
click at [733, 99] on link "Next »" at bounding box center [748, 95] width 43 height 22
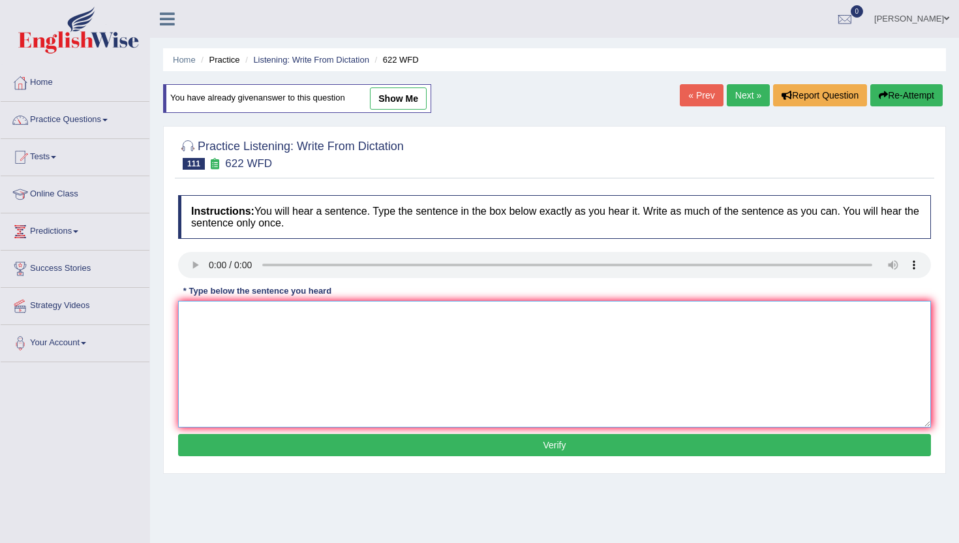
click at [332, 373] on textarea at bounding box center [554, 364] width 753 height 127
type textarea "m"
click at [304, 450] on button "Verify" at bounding box center [554, 445] width 753 height 22
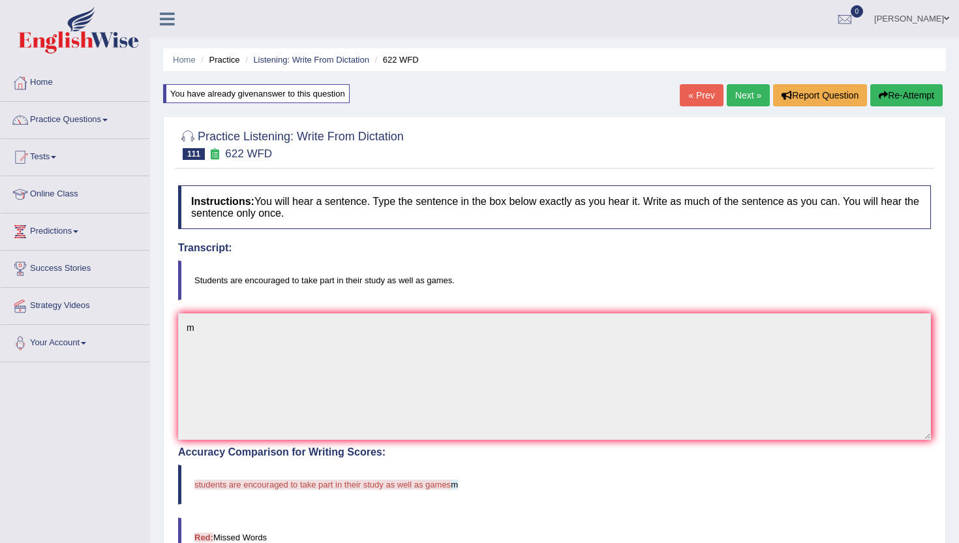
click at [742, 96] on link "Next »" at bounding box center [748, 95] width 43 height 22
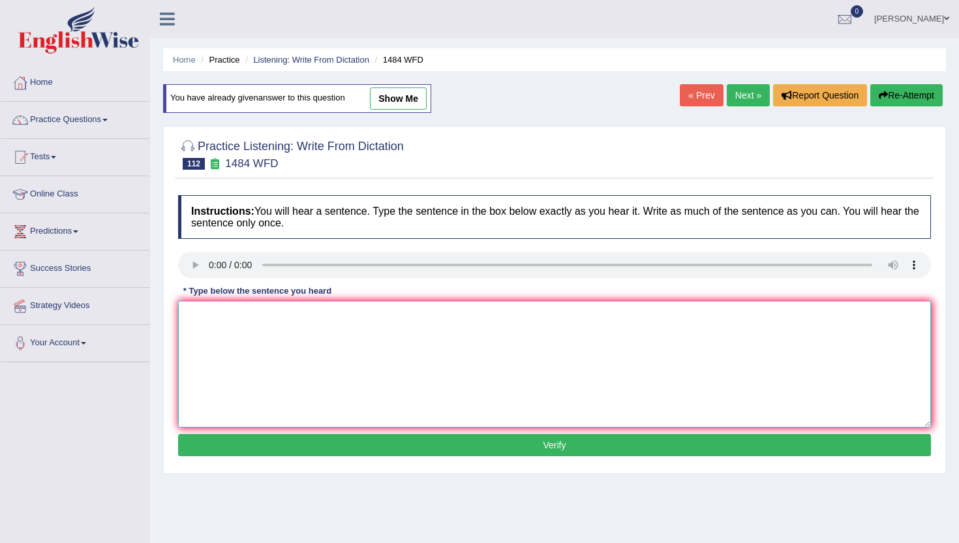
click at [247, 401] on textarea at bounding box center [554, 364] width 753 height 127
type textarea "n"
click at [249, 446] on button "Verify" at bounding box center [554, 445] width 753 height 22
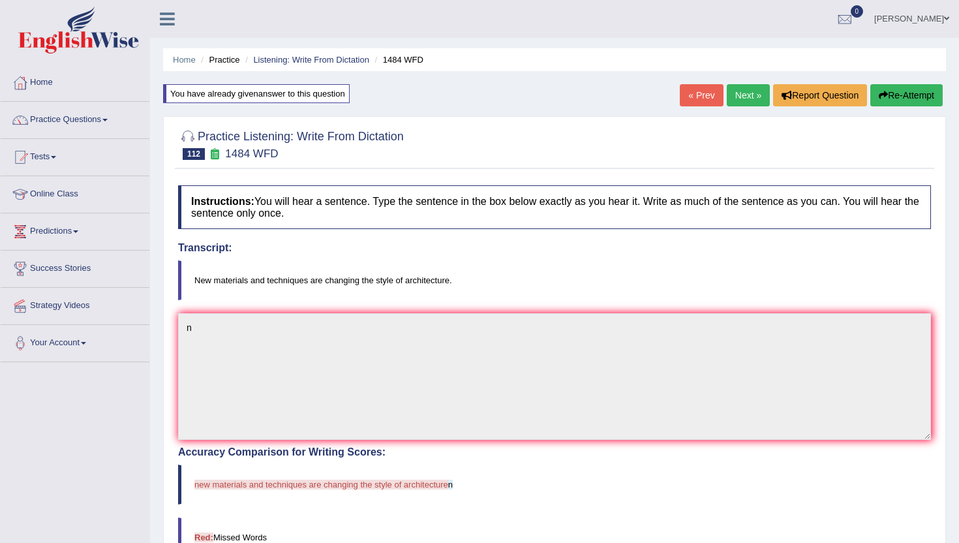
click at [746, 96] on link "Next »" at bounding box center [748, 95] width 43 height 22
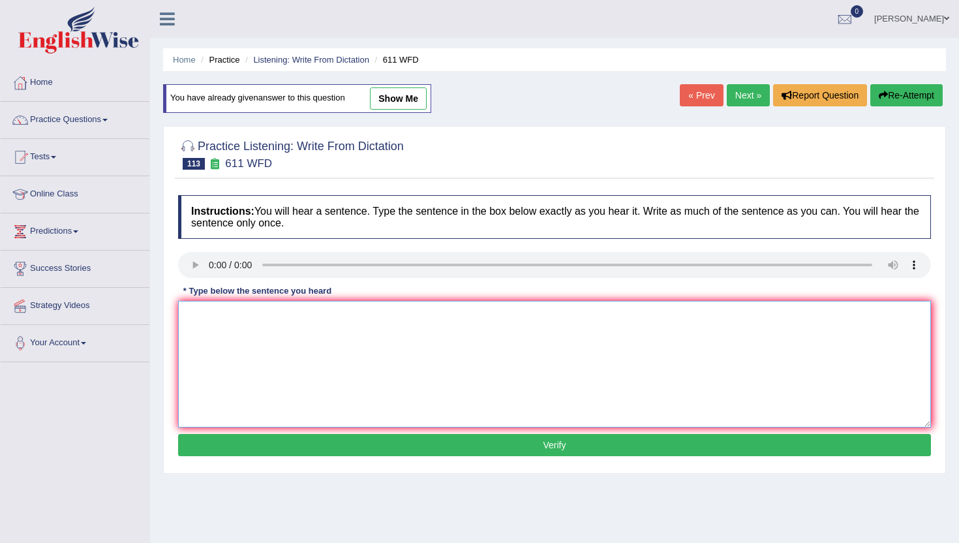
click at [301, 377] on textarea at bounding box center [554, 364] width 753 height 127
type textarea "m"
click at [288, 436] on button "Verify" at bounding box center [554, 445] width 753 height 22
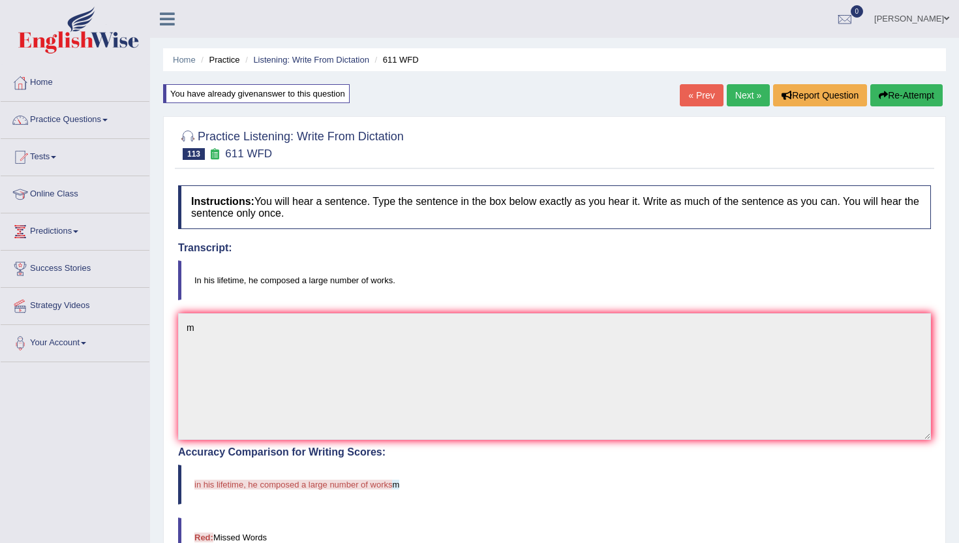
click at [752, 91] on link "Next »" at bounding box center [748, 95] width 43 height 22
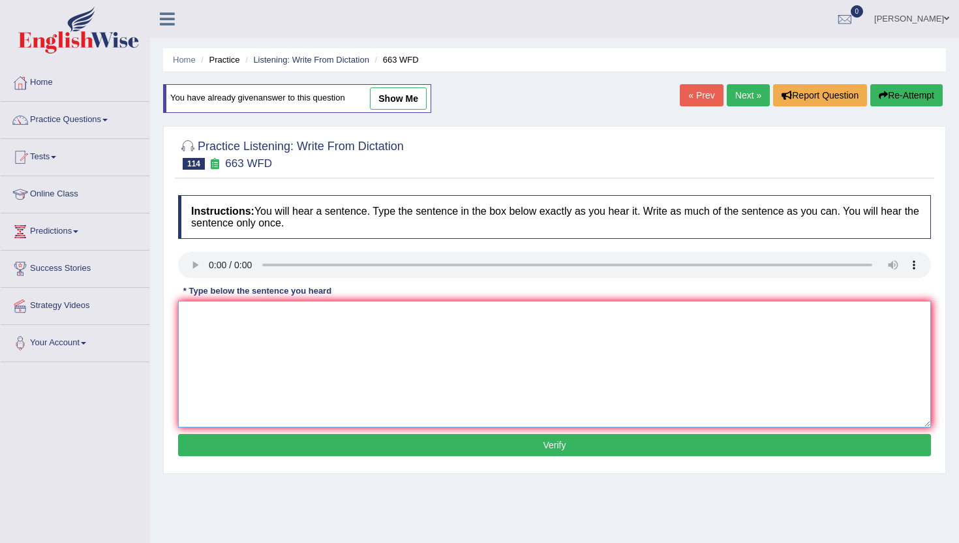
click at [318, 349] on textarea at bounding box center [554, 364] width 753 height 127
type textarea "b"
click at [307, 441] on button "Verify" at bounding box center [554, 445] width 753 height 22
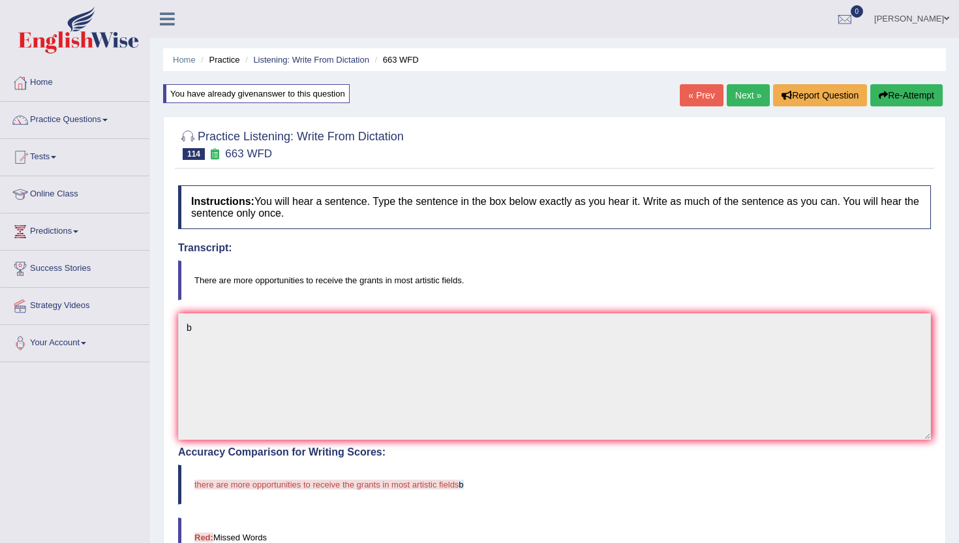
click at [727, 98] on link "Next »" at bounding box center [748, 95] width 43 height 22
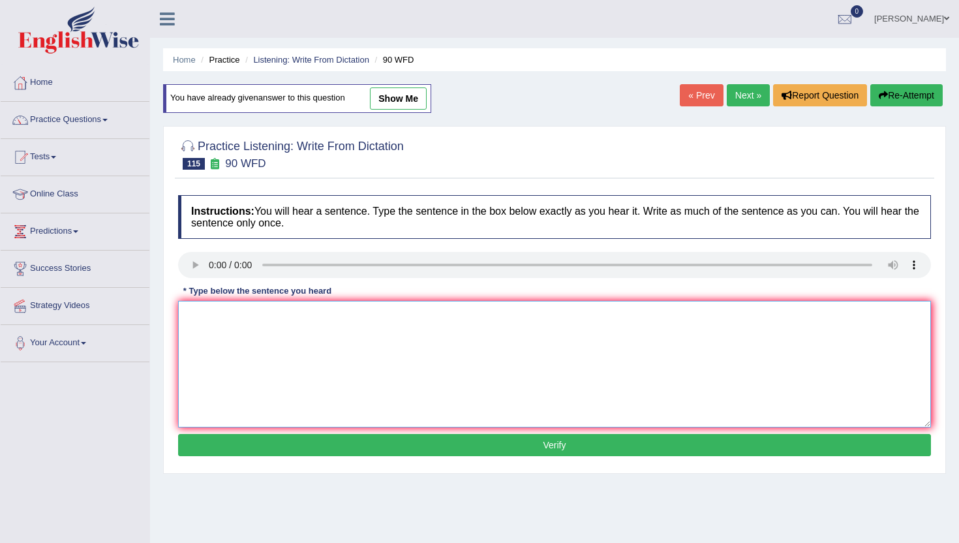
click at [251, 323] on textarea at bounding box center [554, 364] width 753 height 127
type textarea "n"
click at [260, 448] on button "Verify" at bounding box center [554, 445] width 753 height 22
